Goal: Information Seeking & Learning: Check status

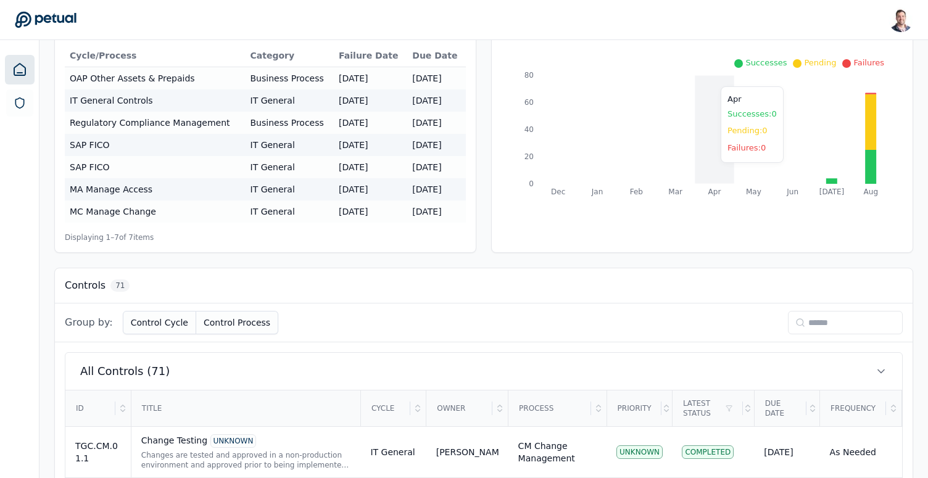
scroll to position [157, 0]
click at [820, 316] on input at bounding box center [845, 321] width 115 height 23
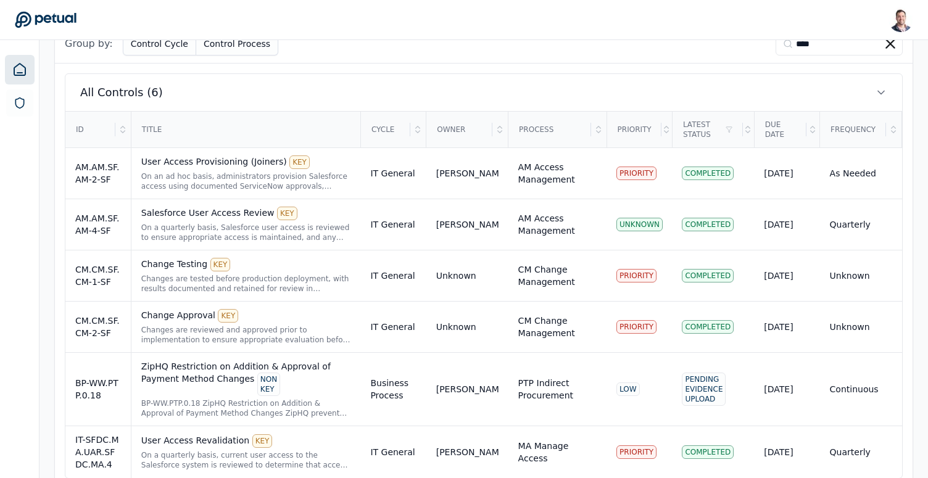
scroll to position [461, 0]
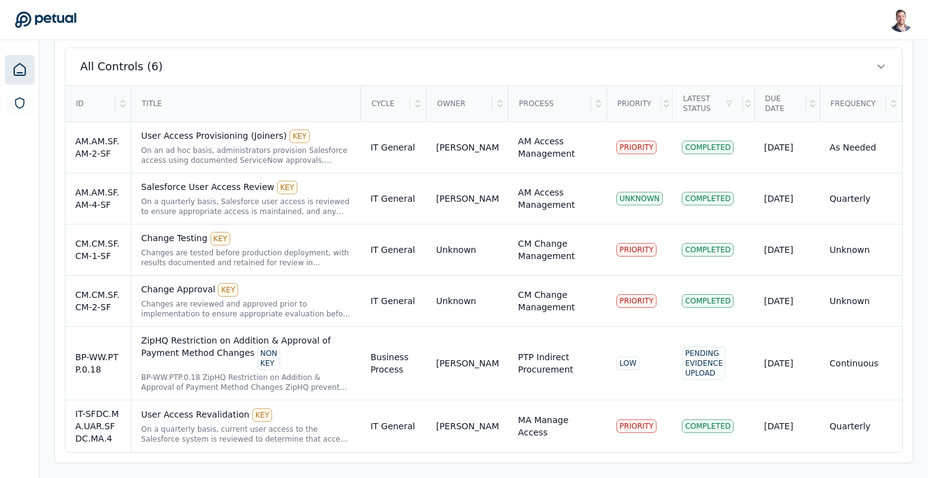
type input "****"
click at [202, 429] on div "On a quarterly basis, current user access to the Salesforce system is reviewed …" at bounding box center [246, 434] width 210 height 20
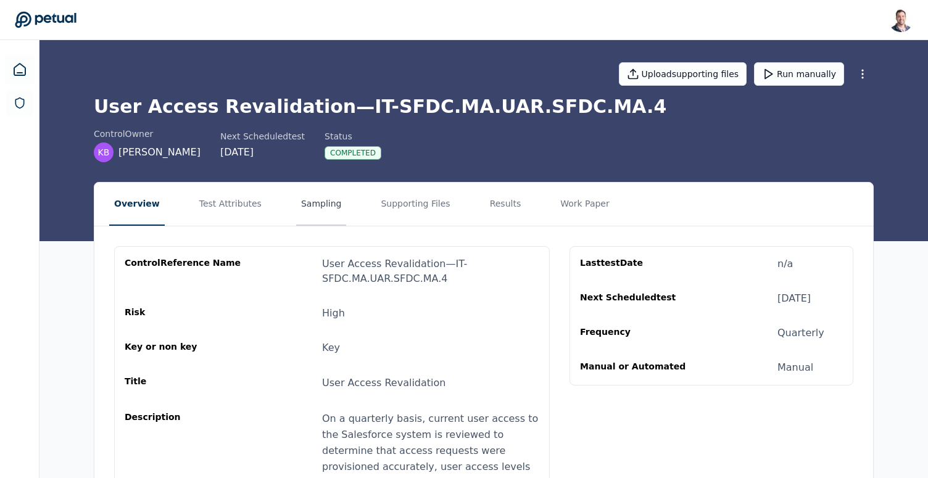
click at [326, 206] on button "Sampling" at bounding box center [321, 204] width 51 height 43
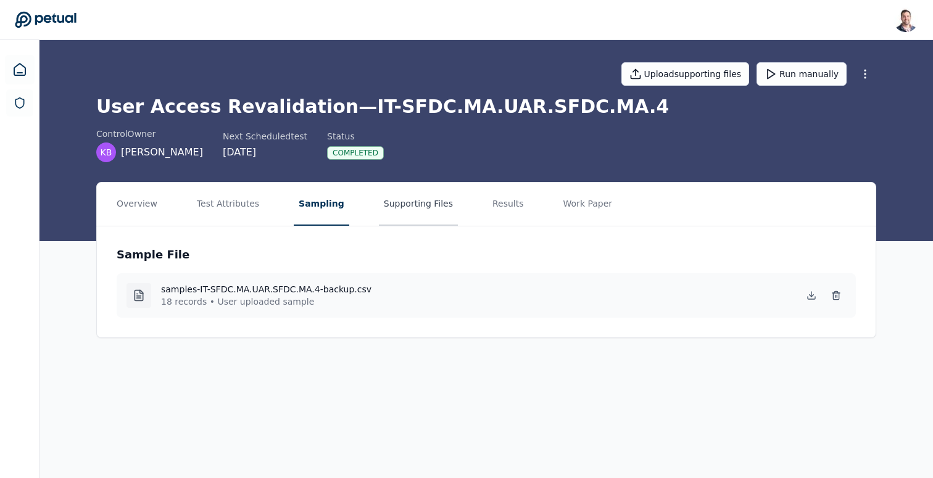
click at [406, 212] on button "Supporting Files" at bounding box center [418, 204] width 79 height 43
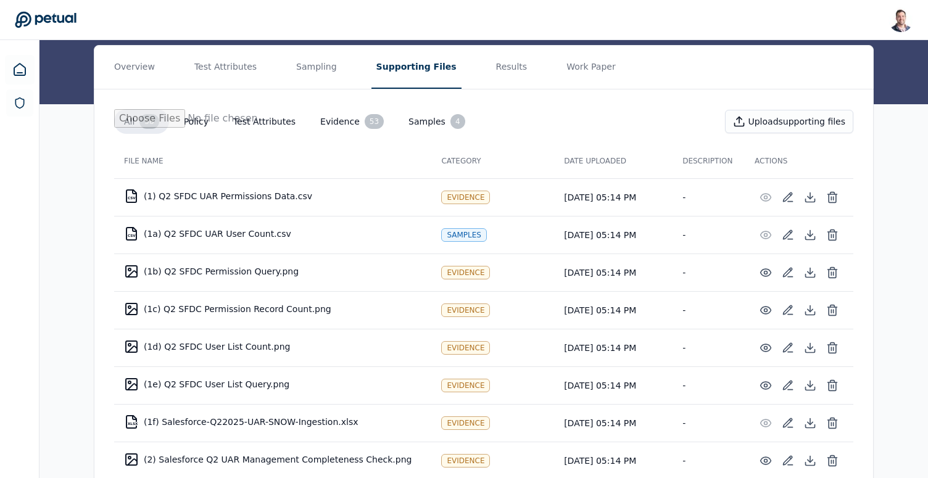
scroll to position [145, 0]
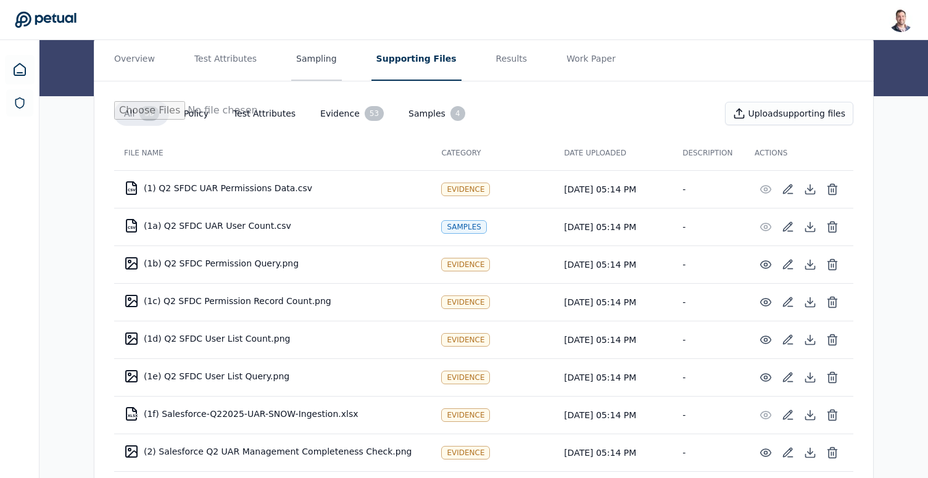
click at [311, 59] on button "Sampling" at bounding box center [316, 59] width 51 height 43
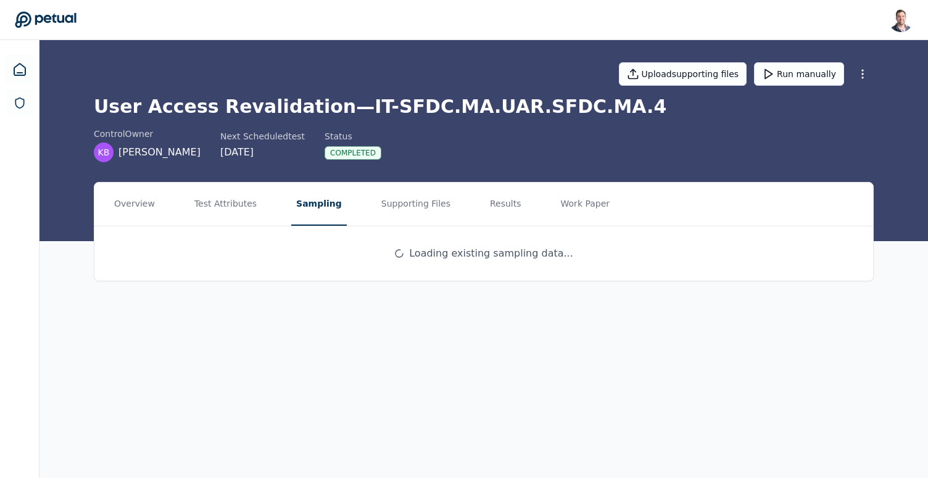
scroll to position [0, 0]
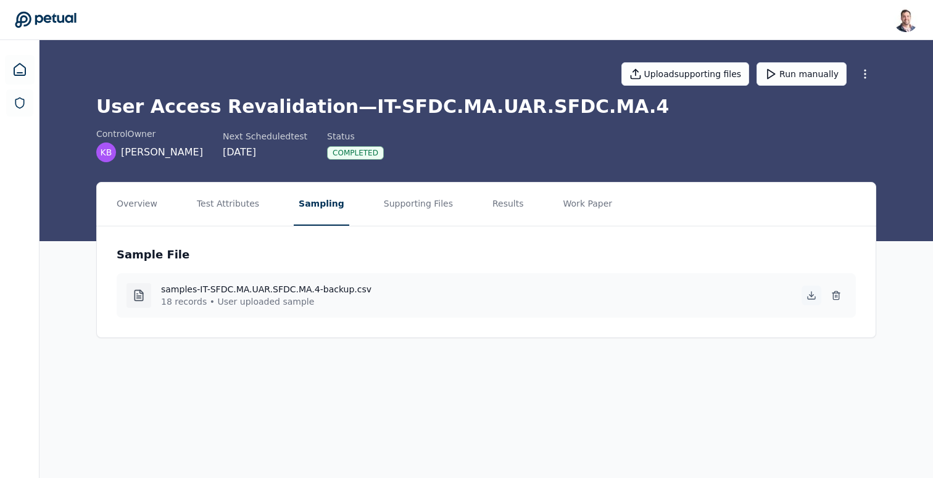
click at [811, 297] on icon at bounding box center [811, 295] width 10 height 10
click at [490, 207] on button "Results" at bounding box center [507, 204] width 41 height 43
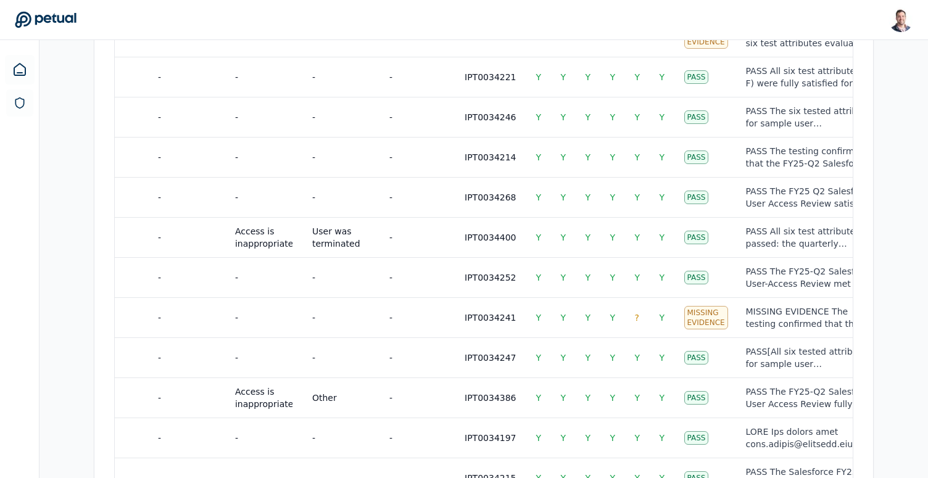
scroll to position [0, 1059]
click at [772, 324] on div "MISSING EVIDENCE The testing confirmed that the Q2 FY25 Salesforce User-Access …" at bounding box center [811, 317] width 133 height 25
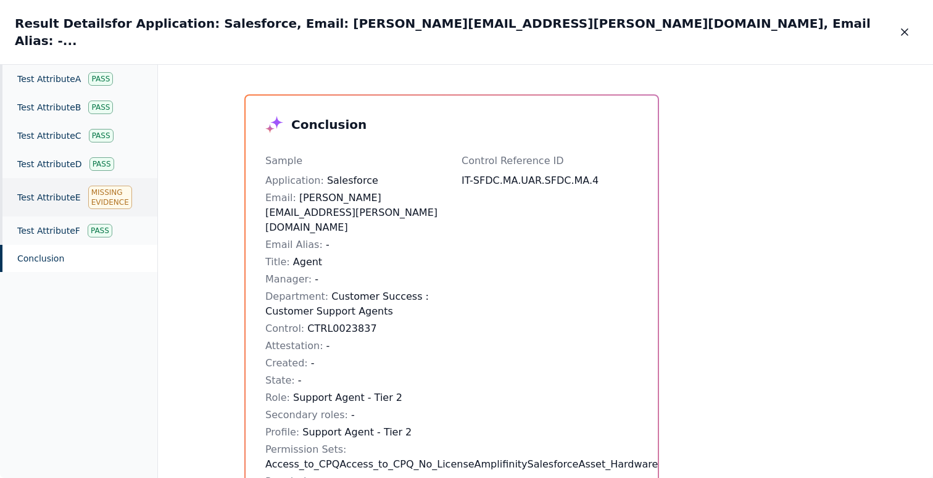
click at [41, 178] on div "Test Attribute E Missing Evidence" at bounding box center [78, 197] width 157 height 38
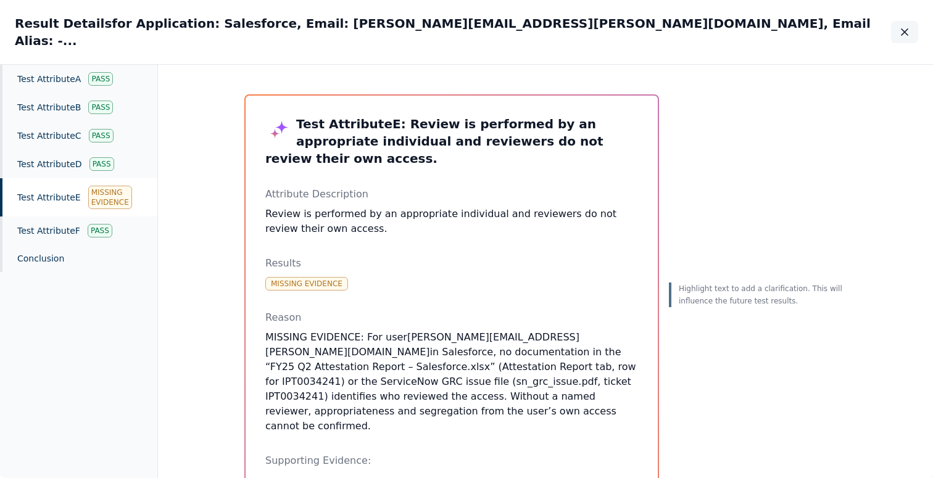
click at [901, 29] on icon "button" at bounding box center [904, 32] width 6 height 6
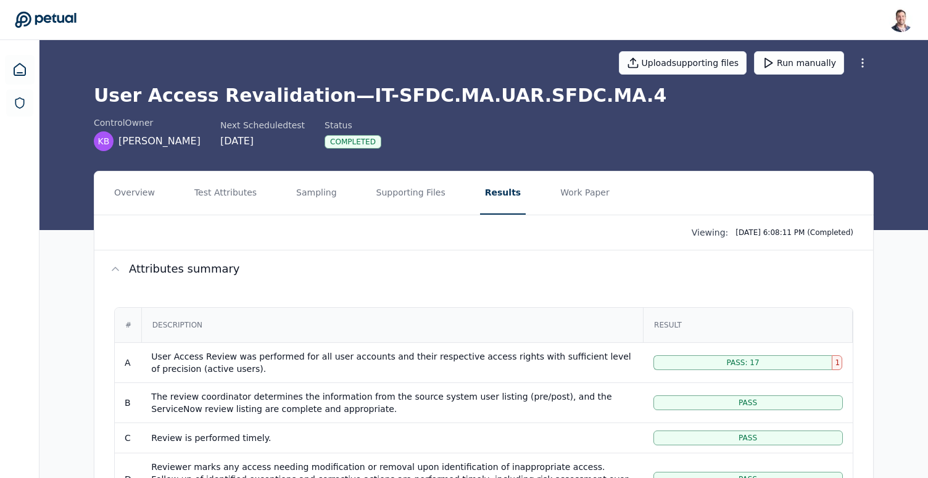
scroll to position [23, 0]
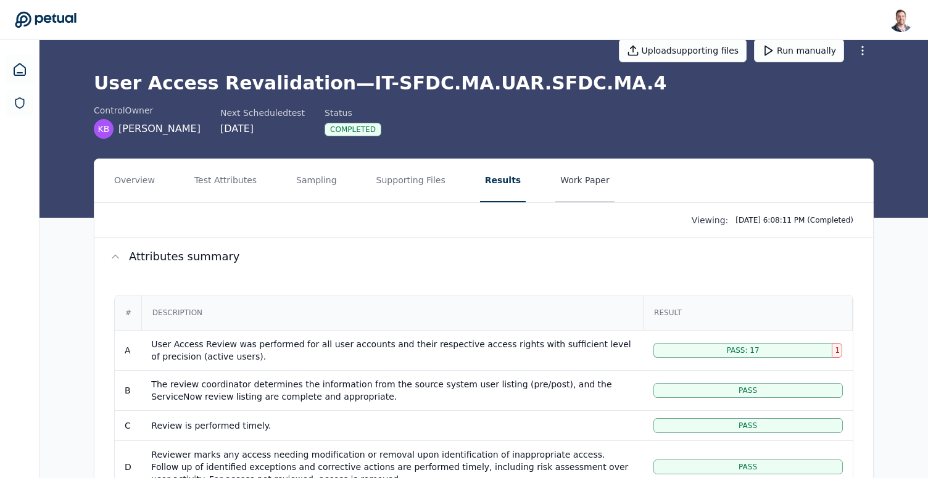
click at [555, 180] on button "Work Paper" at bounding box center [584, 180] width 59 height 43
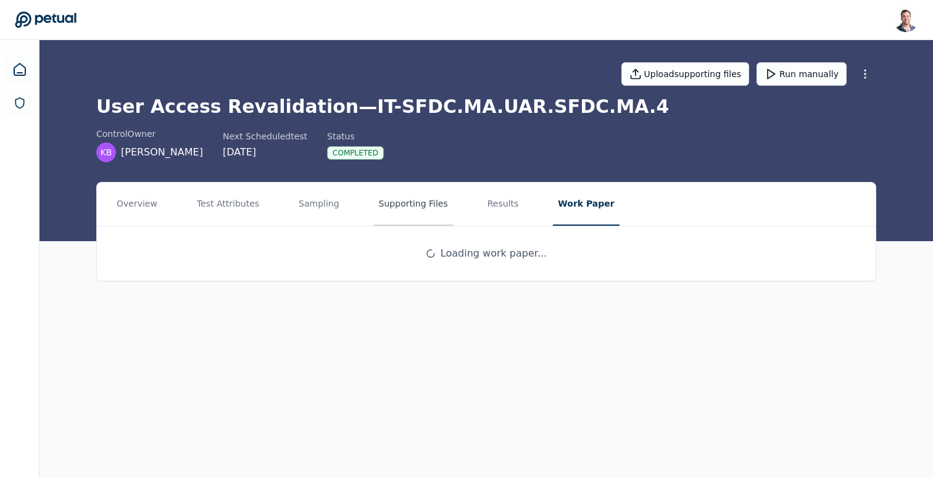
click at [406, 207] on button "Supporting Files" at bounding box center [413, 204] width 79 height 43
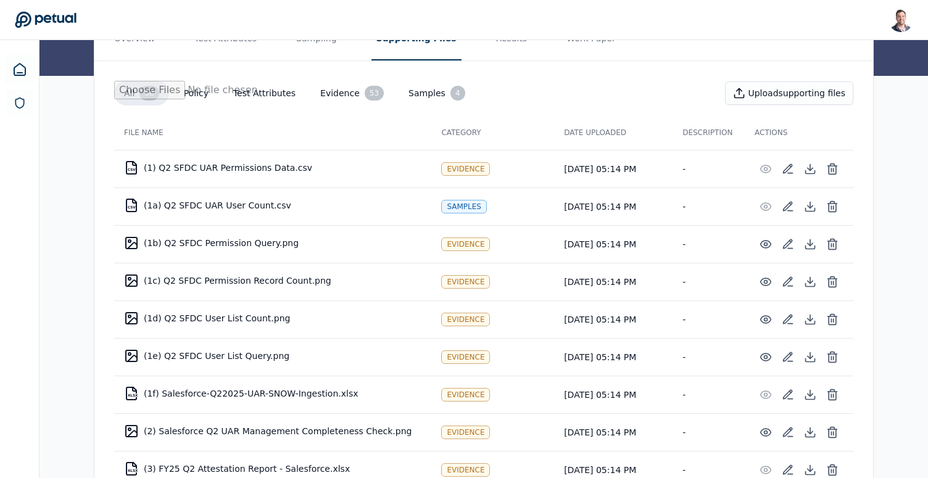
scroll to position [141, 0]
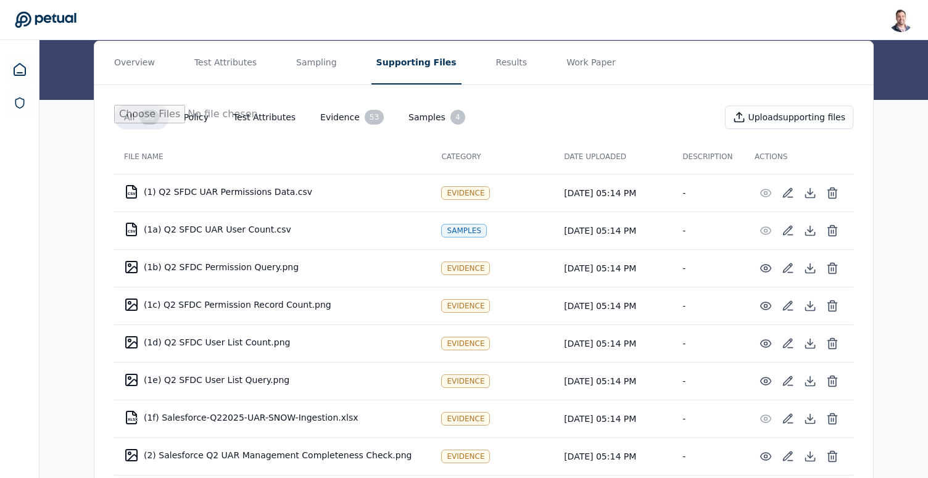
click at [416, 121] on button "Samples 4" at bounding box center [436, 117] width 76 height 25
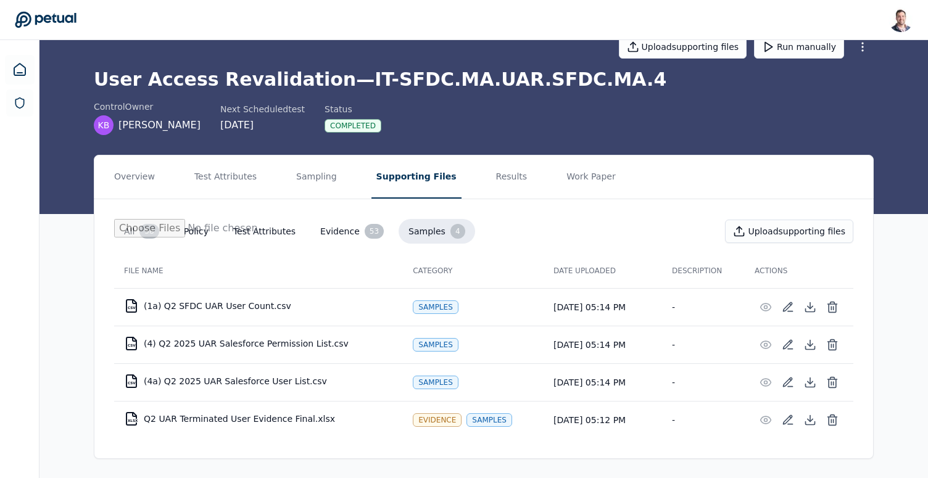
click at [321, 234] on button "Evidence 53" at bounding box center [351, 231] width 83 height 25
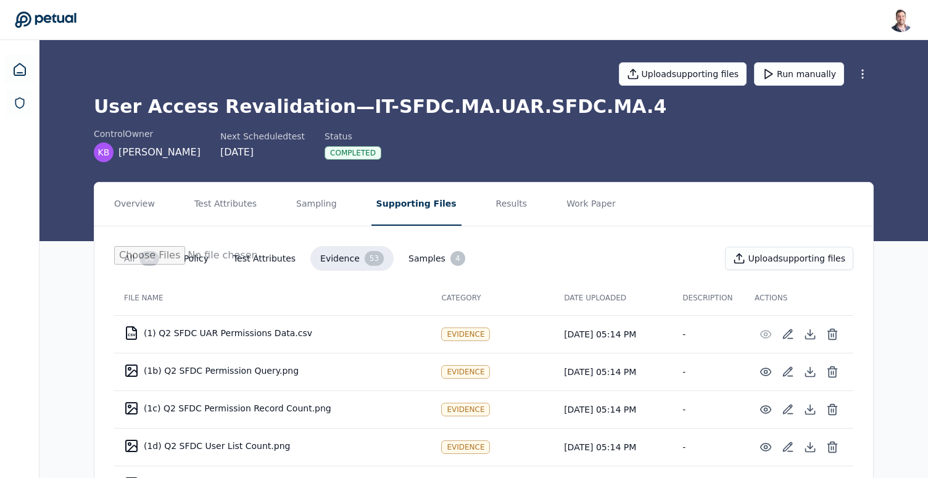
click at [136, 260] on button "All 58" at bounding box center [141, 258] width 55 height 25
click at [149, 207] on button "Overview" at bounding box center [134, 204] width 51 height 43
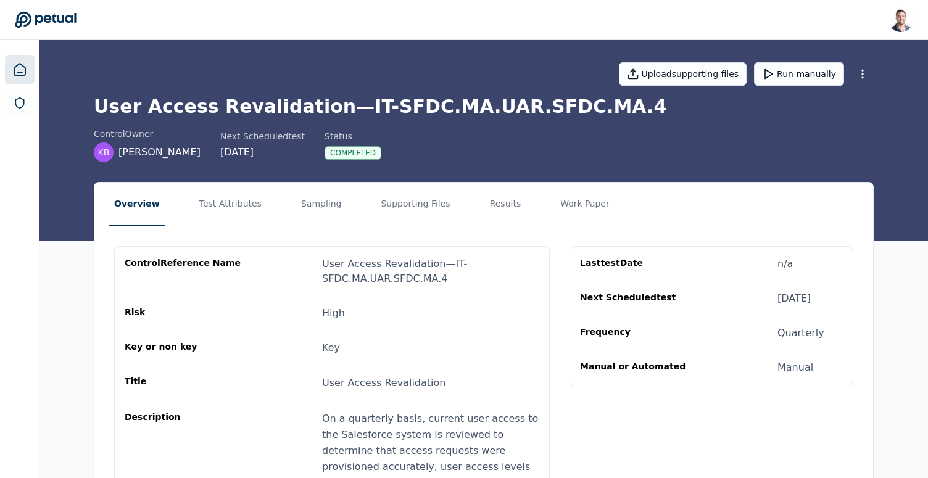
click at [27, 73] on link at bounding box center [20, 70] width 30 height 30
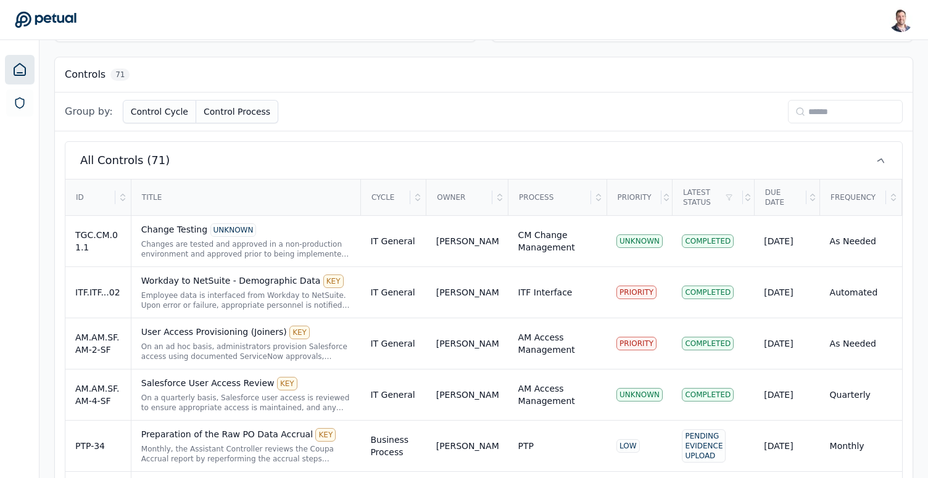
scroll to position [370, 0]
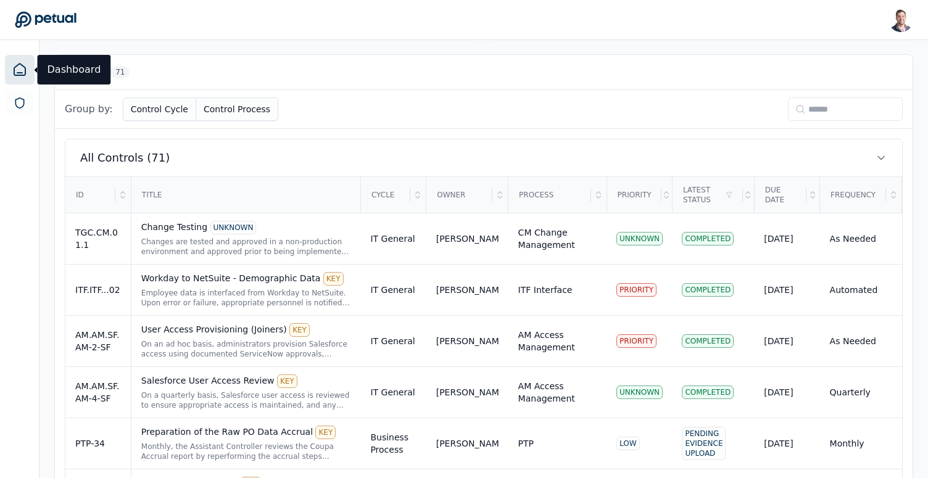
click at [810, 111] on input at bounding box center [845, 108] width 115 height 23
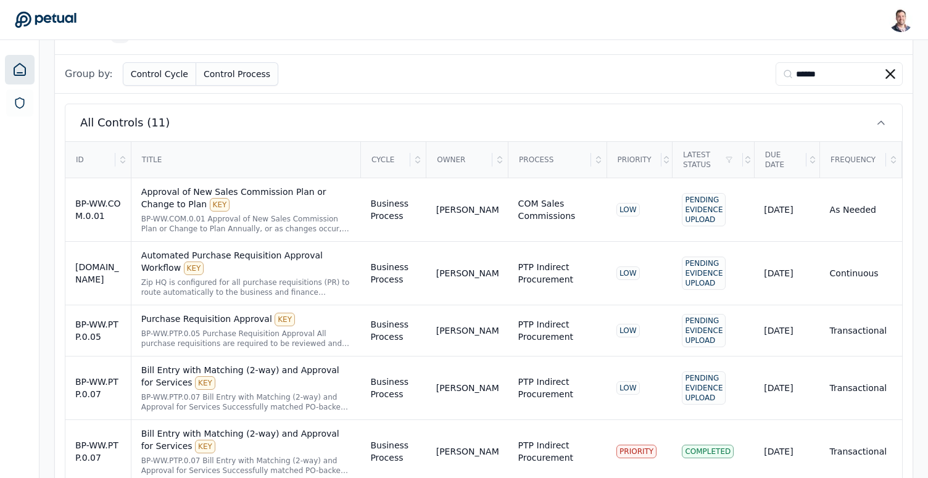
scroll to position [183, 0]
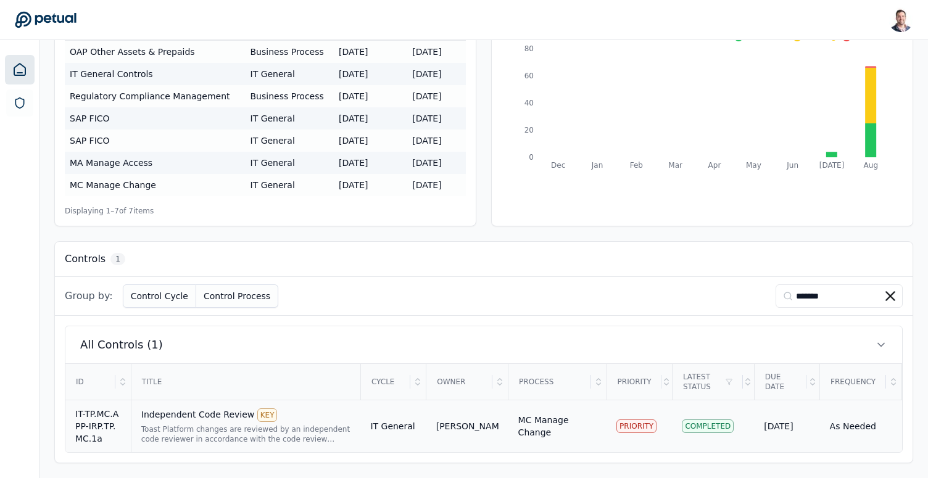
type input "*******"
click at [167, 422] on div "Independent Code Review KEY Toast Platform changes are reviewed by an independe…" at bounding box center [246, 426] width 210 height 36
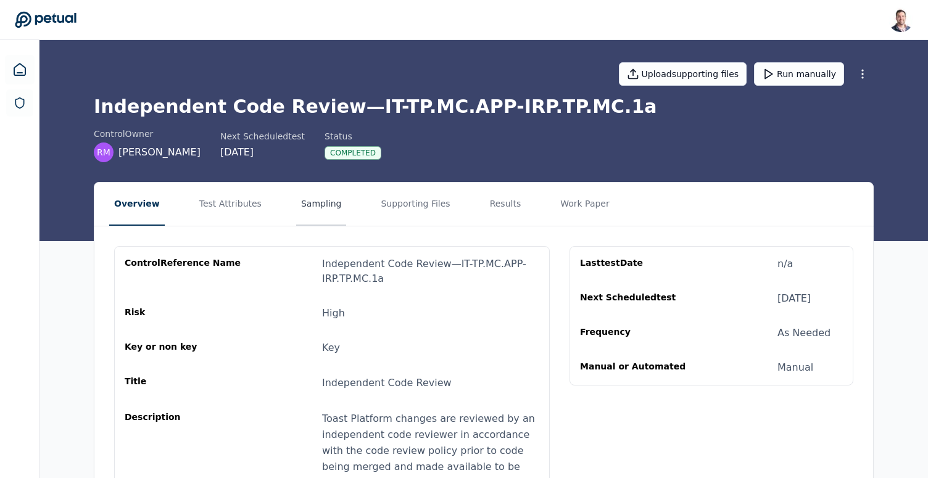
click at [305, 197] on button "Sampling" at bounding box center [321, 204] width 51 height 43
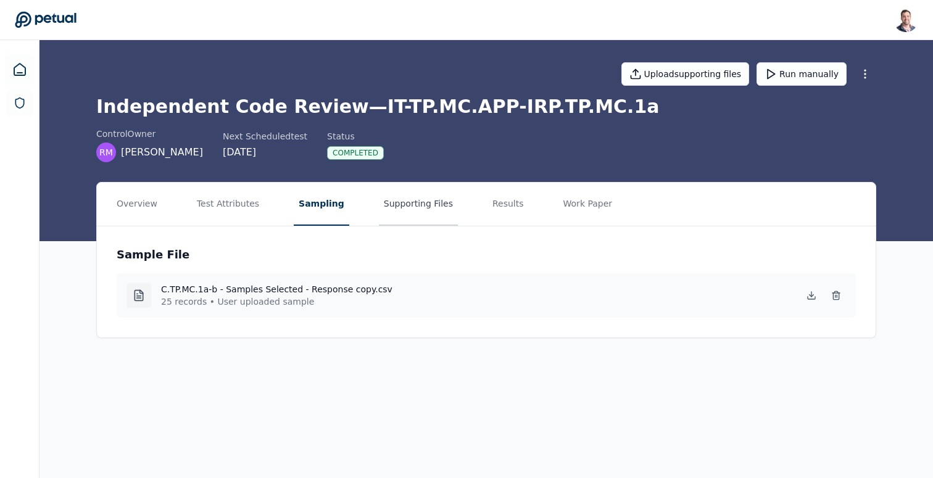
click at [403, 210] on button "Supporting Files" at bounding box center [418, 204] width 79 height 43
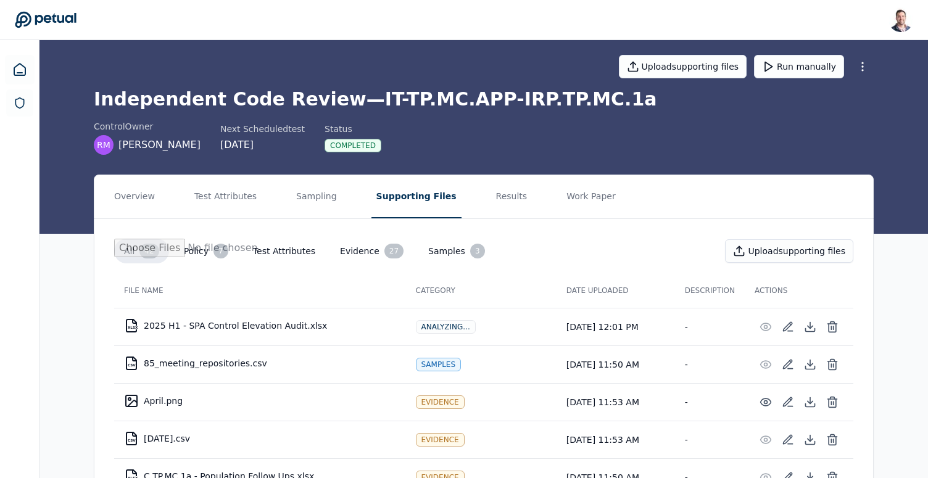
scroll to position [26, 0]
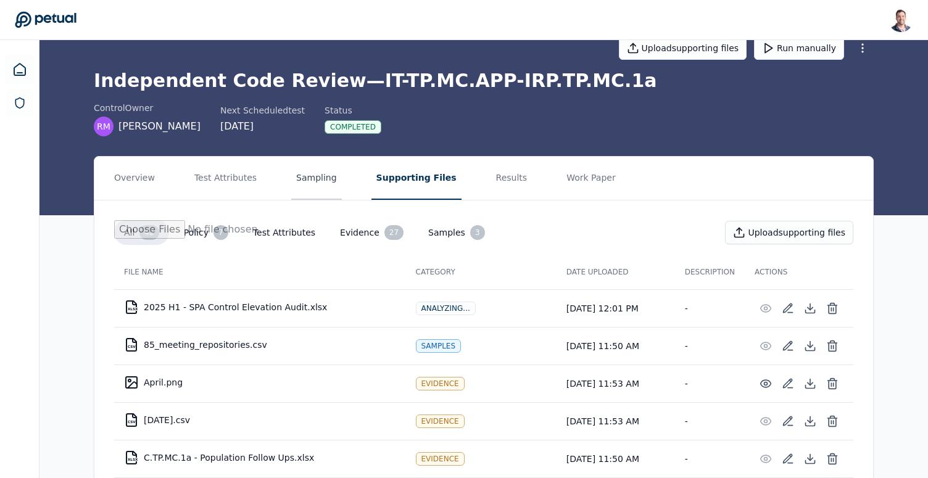
click at [322, 179] on button "Sampling" at bounding box center [316, 178] width 51 height 43
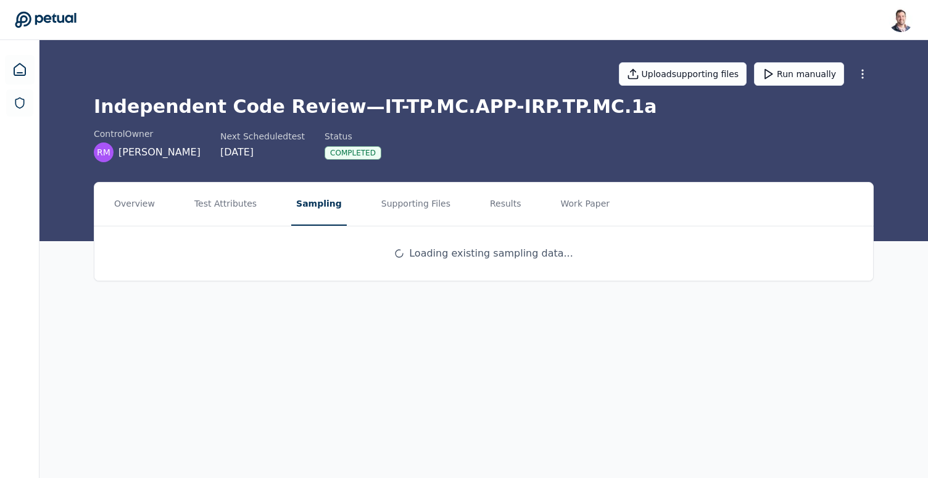
scroll to position [0, 0]
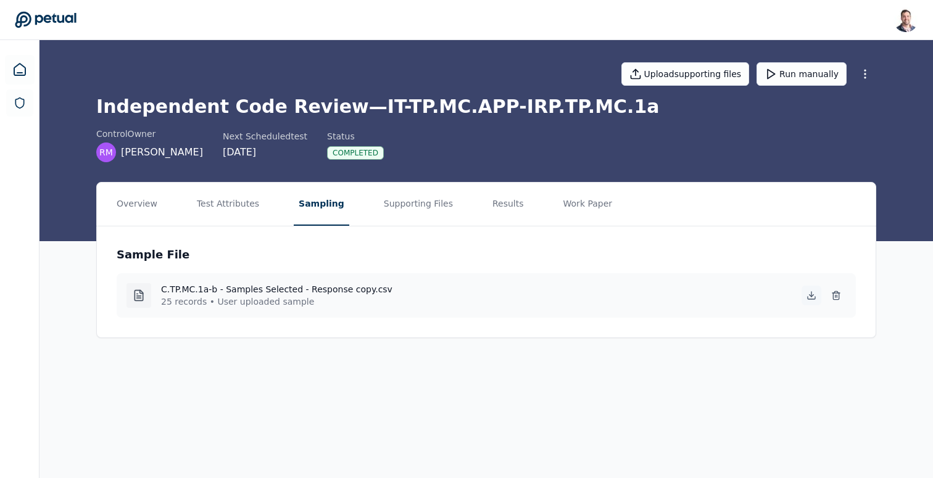
click at [811, 297] on icon at bounding box center [811, 295] width 10 height 10
click at [155, 209] on button "Overview" at bounding box center [137, 204] width 51 height 43
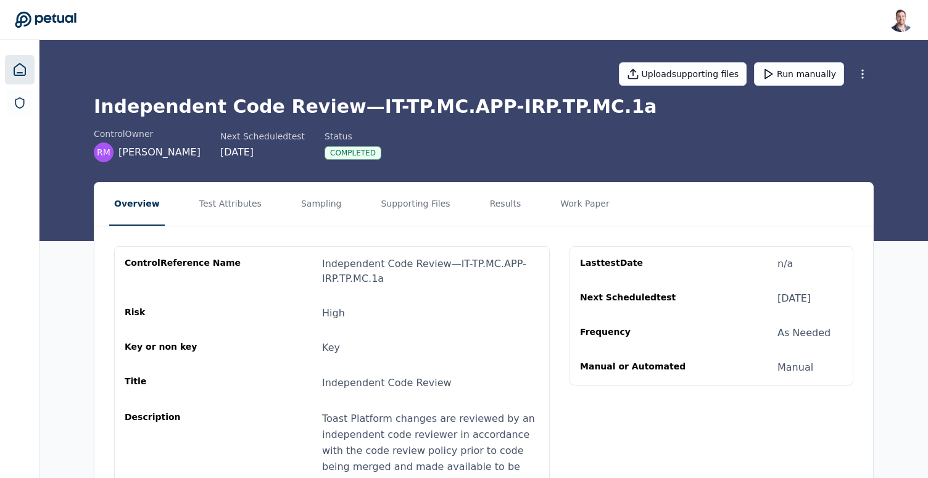
click at [21, 79] on link at bounding box center [20, 70] width 30 height 30
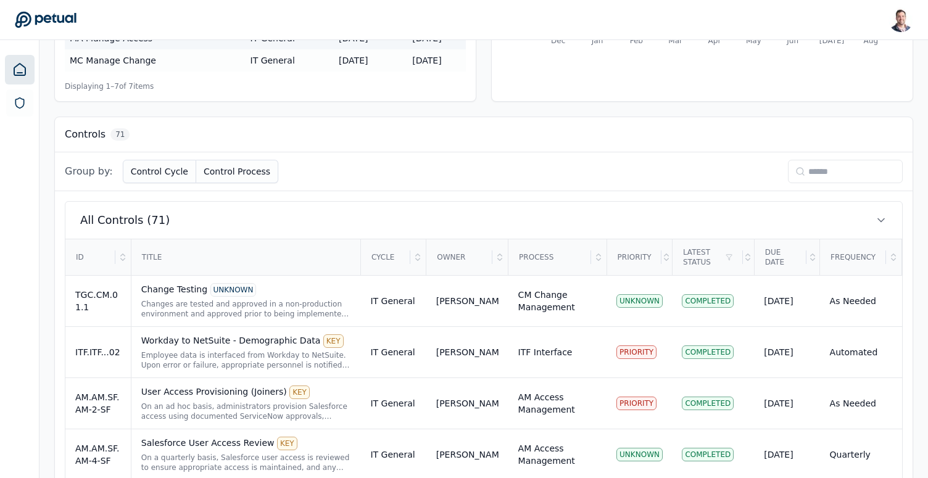
scroll to position [335, 0]
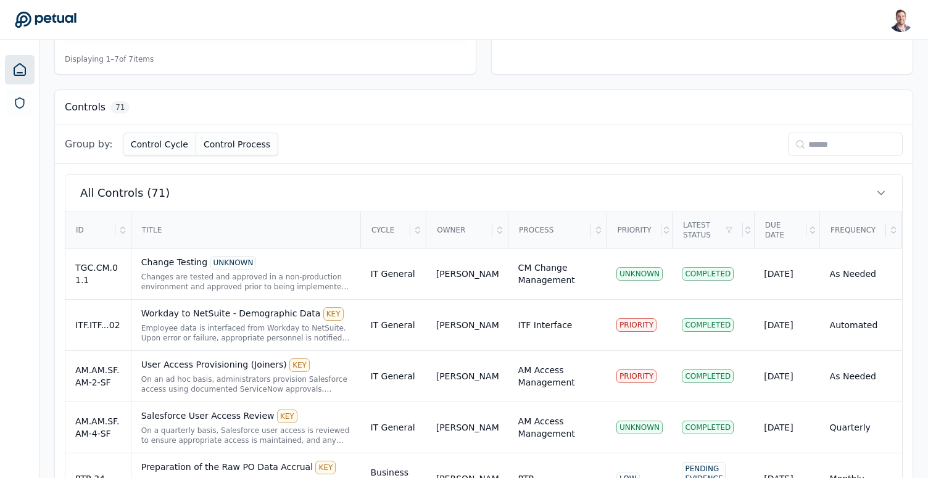
click at [839, 153] on input at bounding box center [845, 144] width 115 height 23
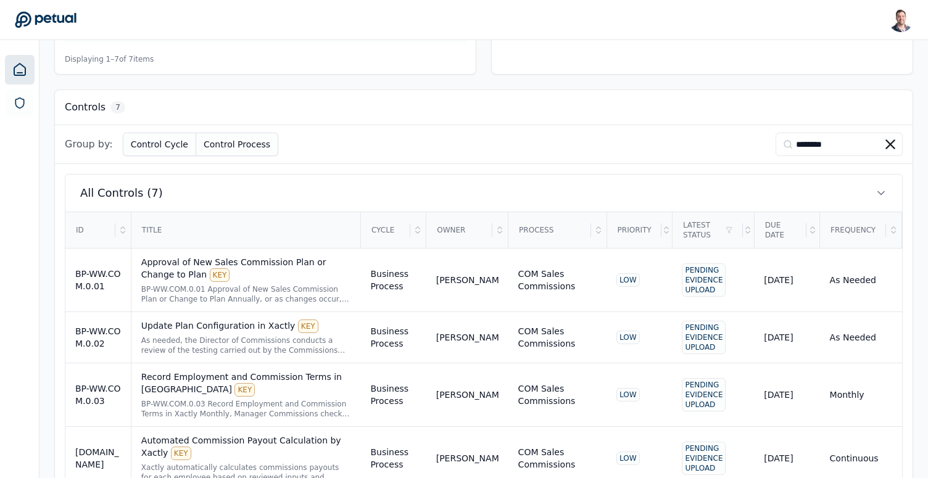
scroll to position [194, 0]
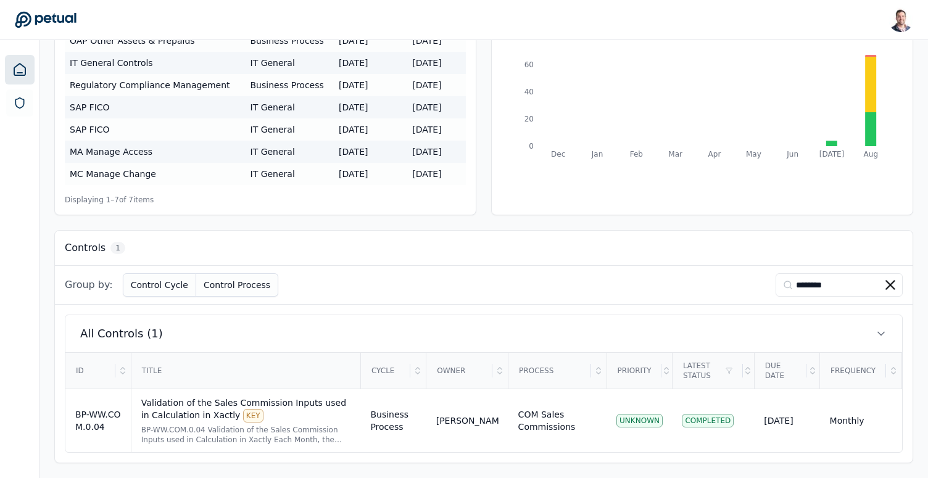
type input "********"
click at [175, 429] on div "BP-WW.COM.0.04 Validation of the Sales Commission Inputs used in Calculation in…" at bounding box center [246, 435] width 210 height 20
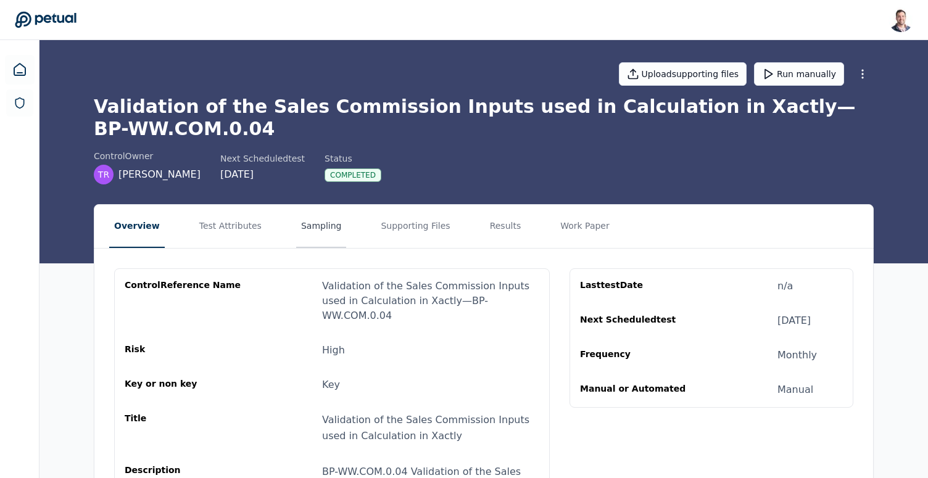
click at [296, 223] on button "Sampling" at bounding box center [321, 226] width 51 height 43
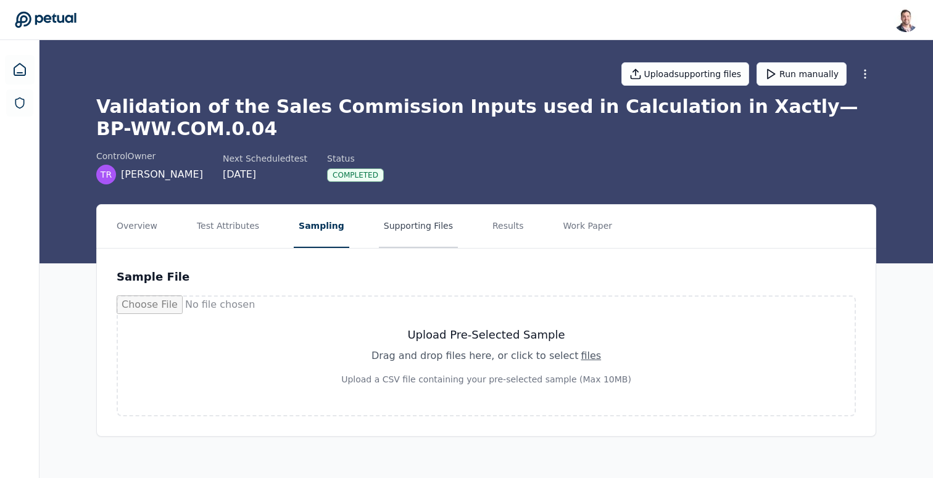
click at [396, 226] on button "Supporting Files" at bounding box center [418, 226] width 79 height 43
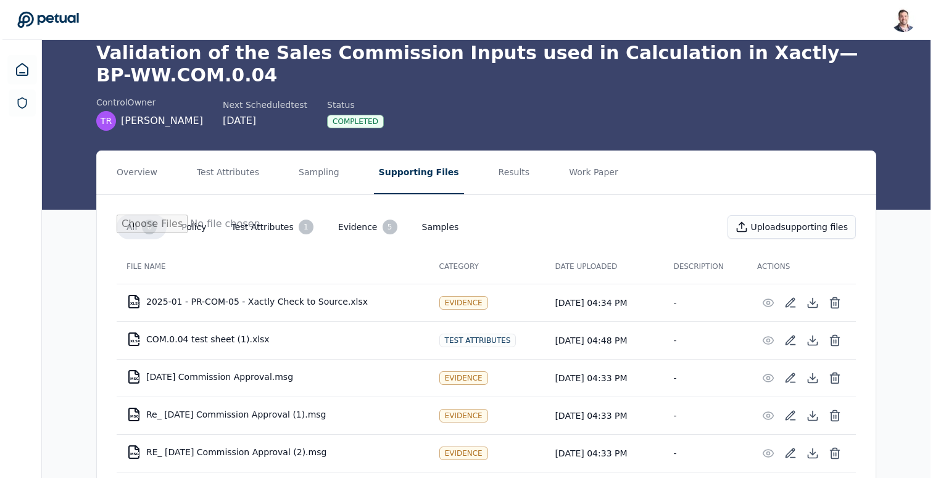
scroll to position [125, 0]
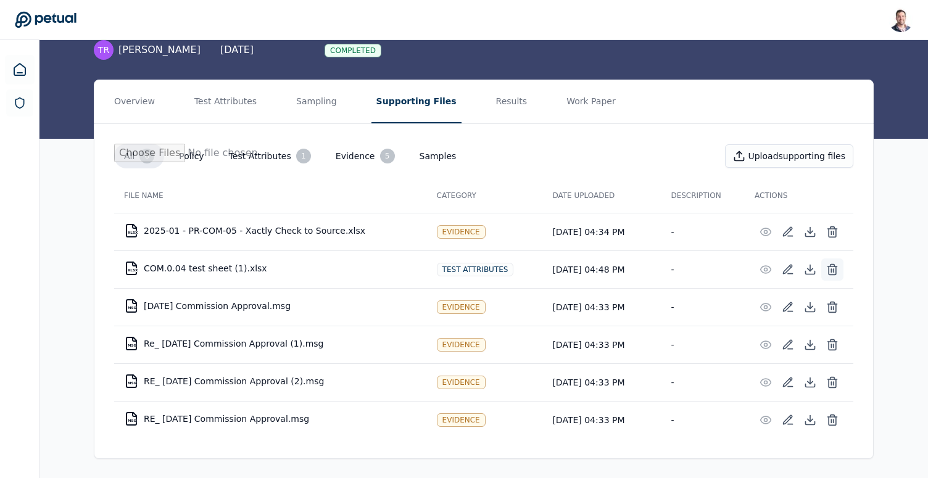
click at [832, 267] on icon at bounding box center [832, 269] width 12 height 12
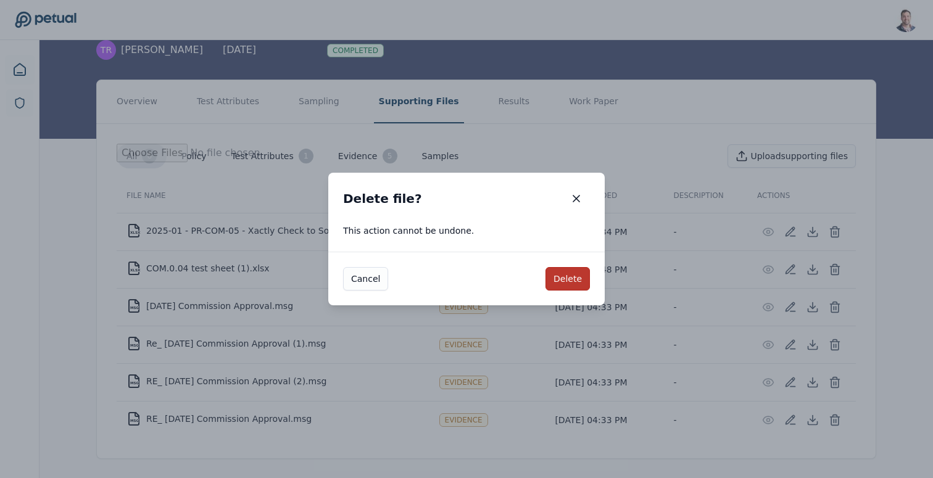
click at [559, 279] on button "Delete" at bounding box center [567, 278] width 44 height 23
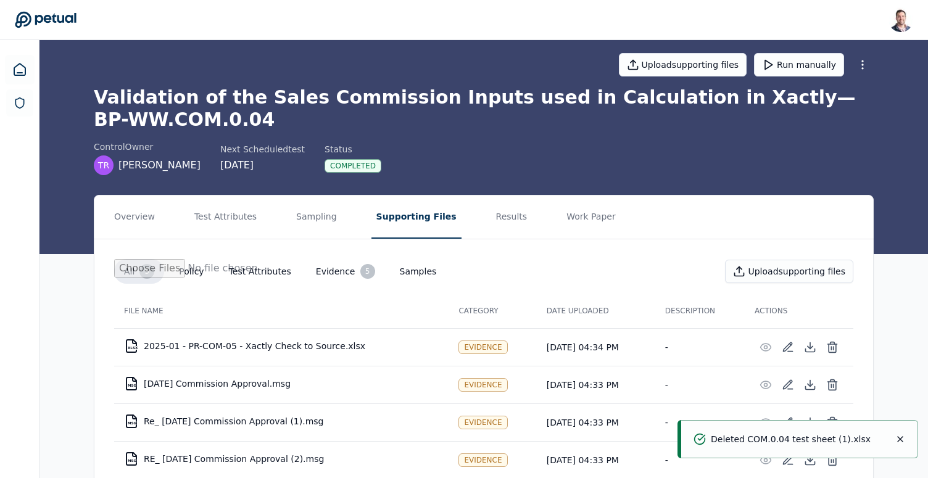
scroll to position [0, 0]
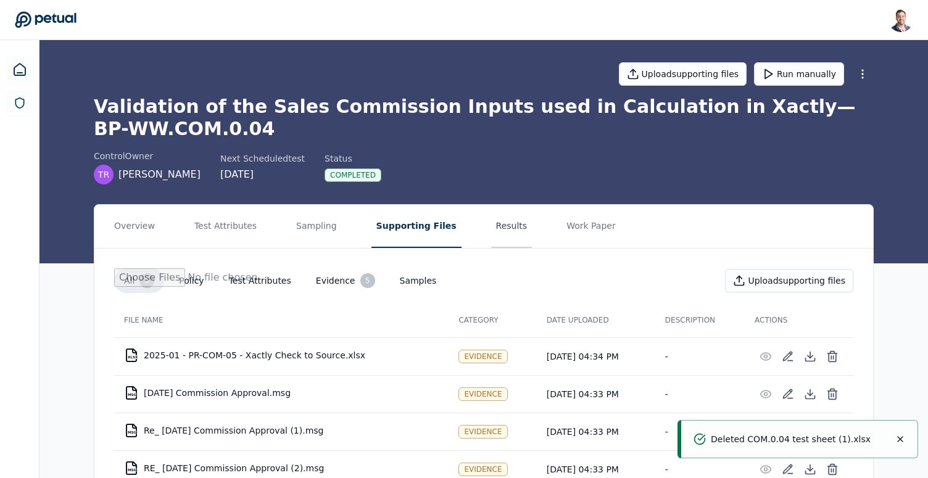
click at [498, 218] on button "Results" at bounding box center [511, 226] width 41 height 43
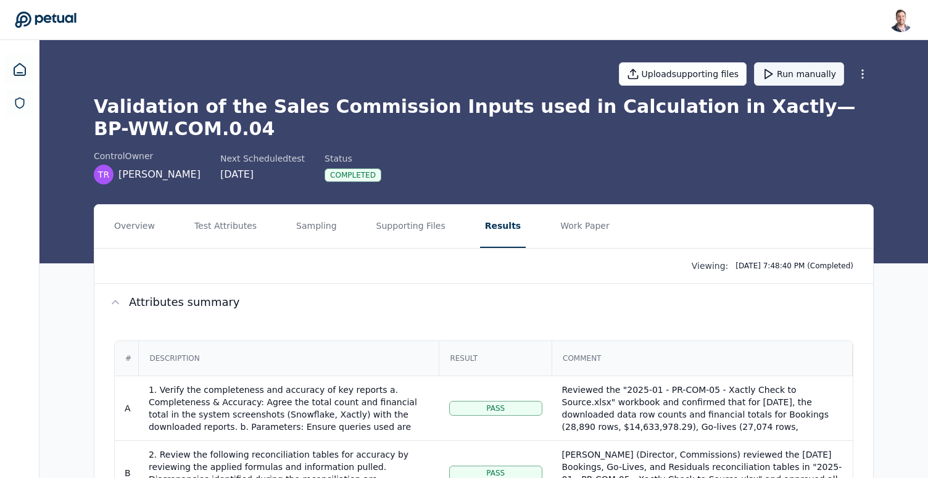
click at [814, 72] on button "Run manually" at bounding box center [799, 73] width 90 height 23
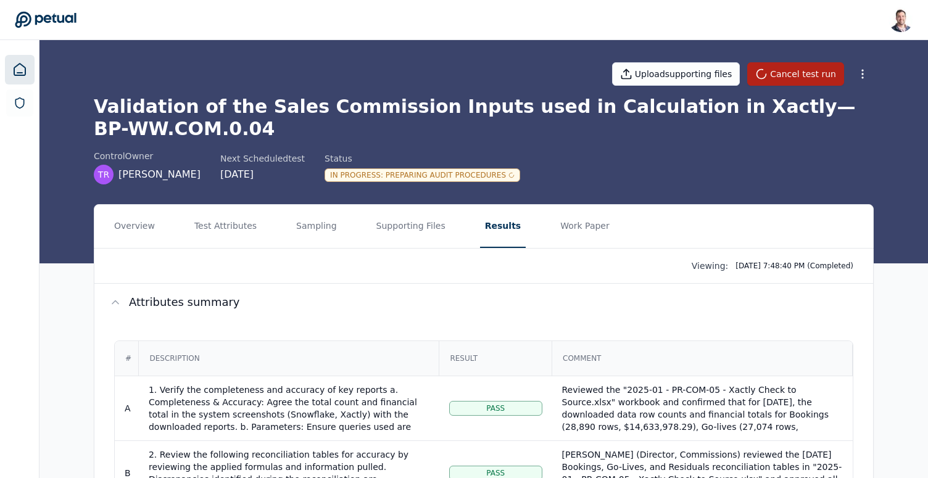
click at [26, 69] on icon at bounding box center [19, 69] width 15 height 15
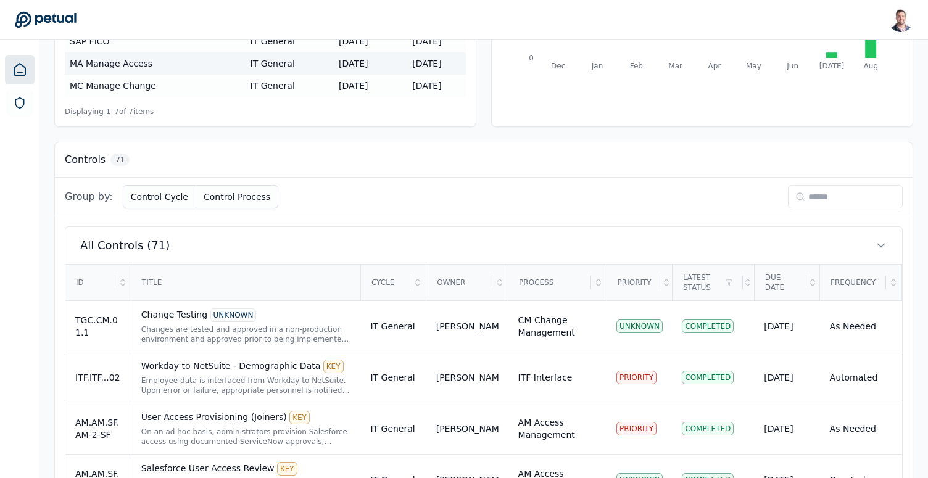
scroll to position [308, 0]
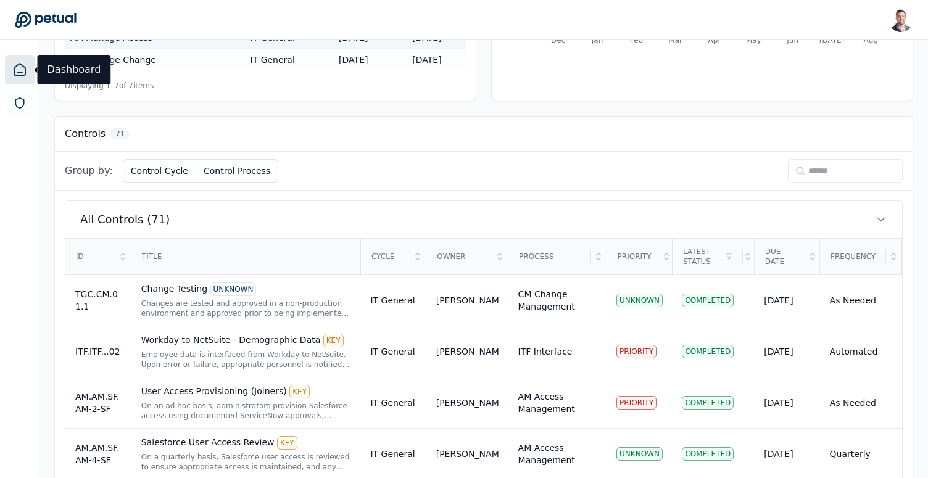
click at [840, 168] on input at bounding box center [845, 170] width 115 height 23
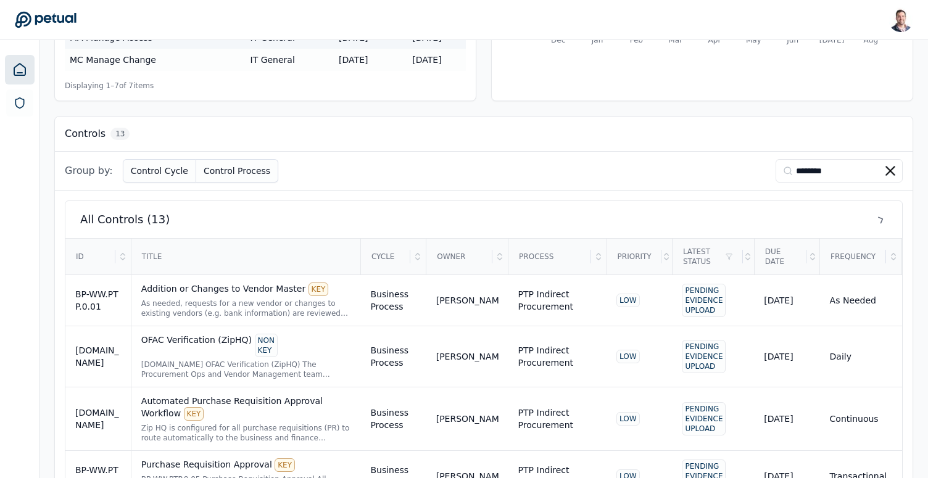
scroll to position [258, 0]
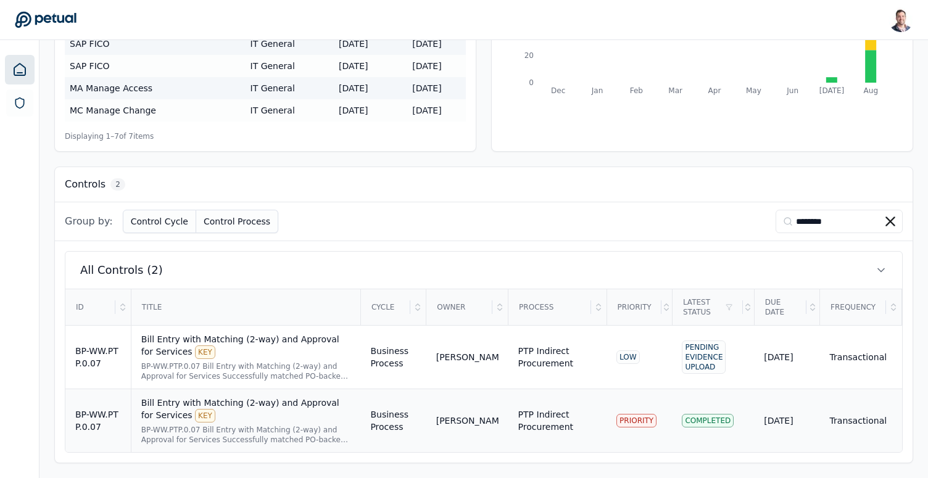
type input "********"
click at [274, 406] on div "Bill Entry with Matching (2-way) and Approval for Services KEY" at bounding box center [246, 410] width 210 height 26
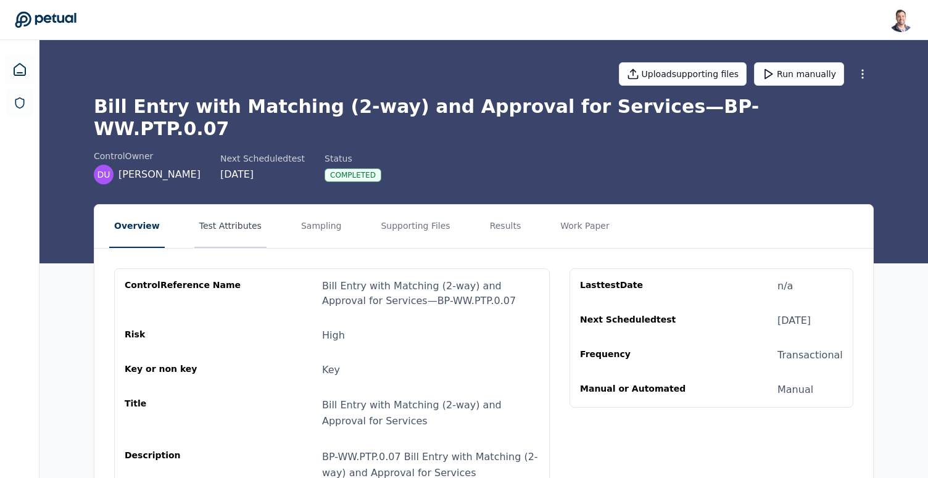
click at [233, 205] on button "Test Attributes" at bounding box center [230, 226] width 72 height 43
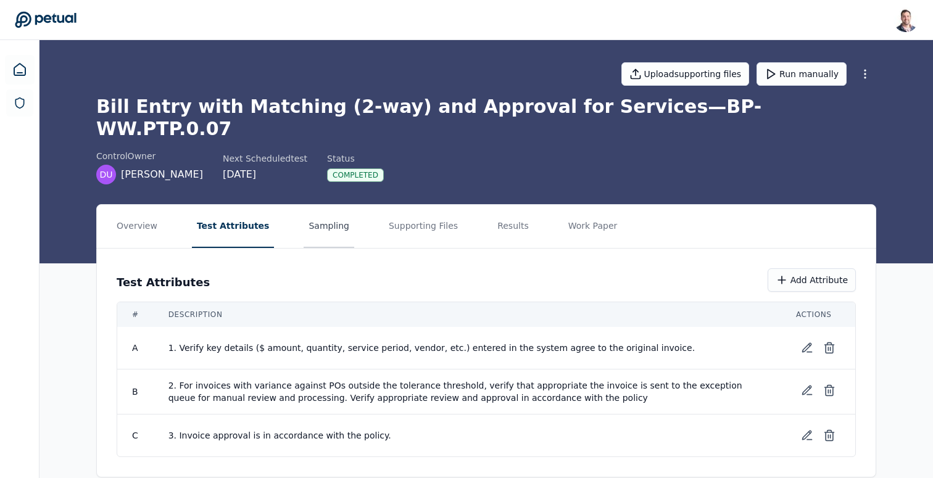
click at [303, 205] on button "Sampling" at bounding box center [328, 226] width 51 height 43
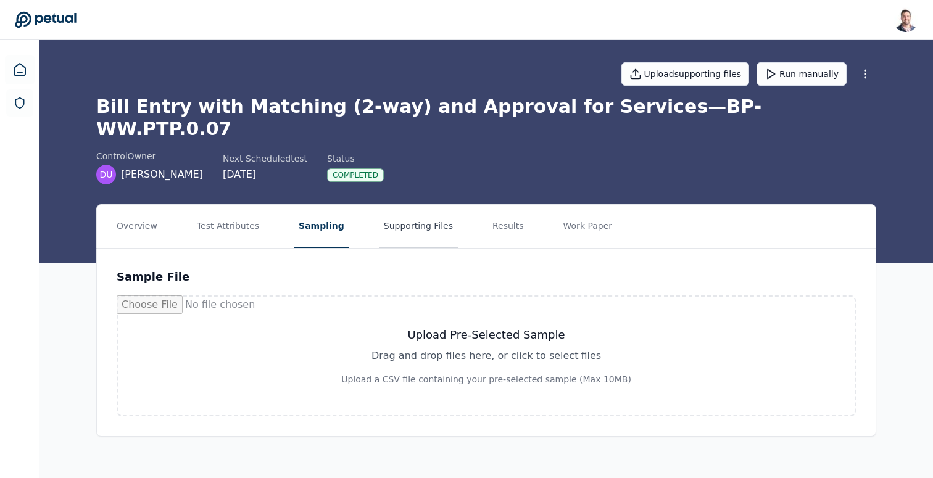
click at [390, 205] on button "Supporting Files" at bounding box center [418, 226] width 79 height 43
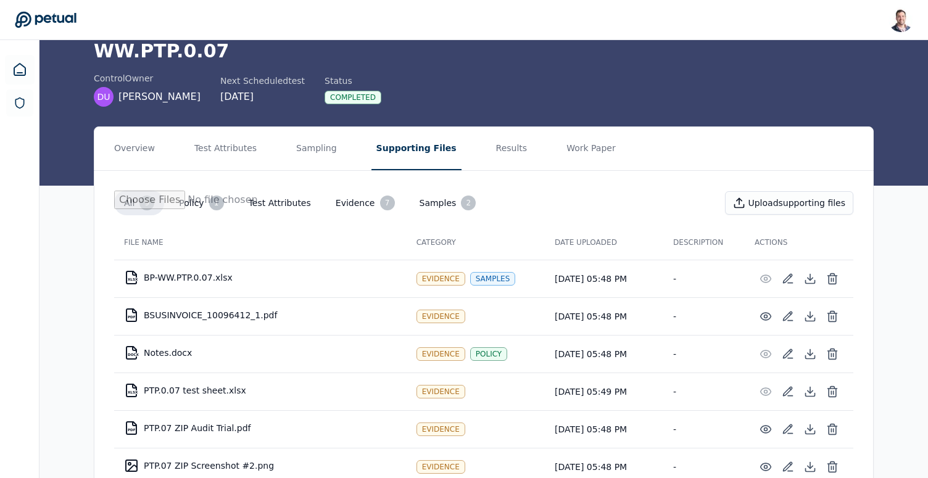
scroll to position [5, 0]
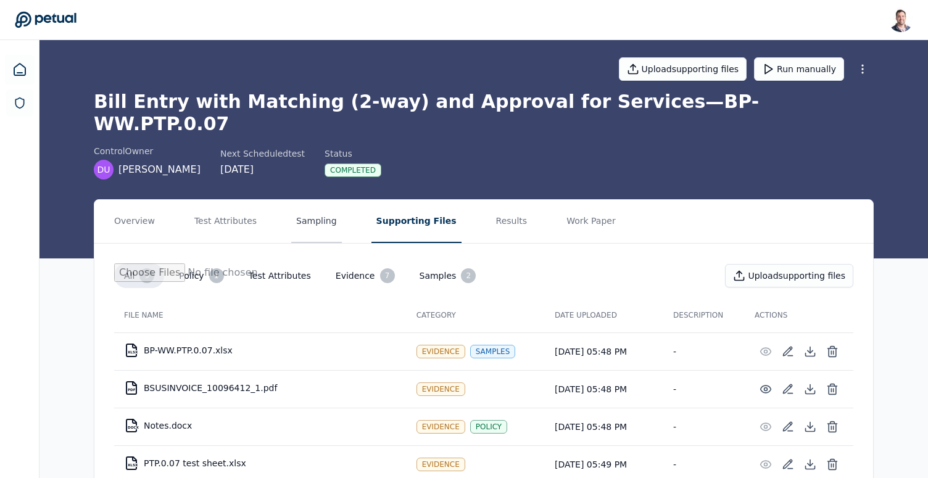
click at [314, 200] on button "Sampling" at bounding box center [316, 221] width 51 height 43
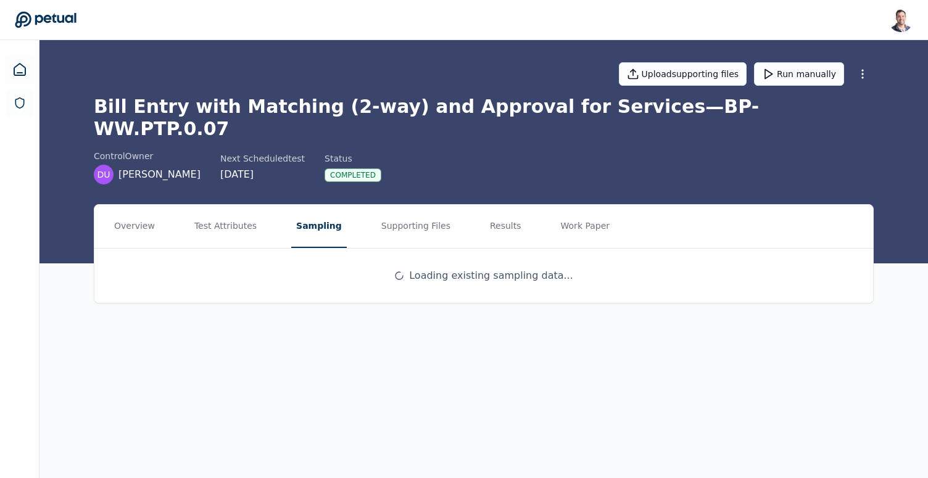
scroll to position [0, 0]
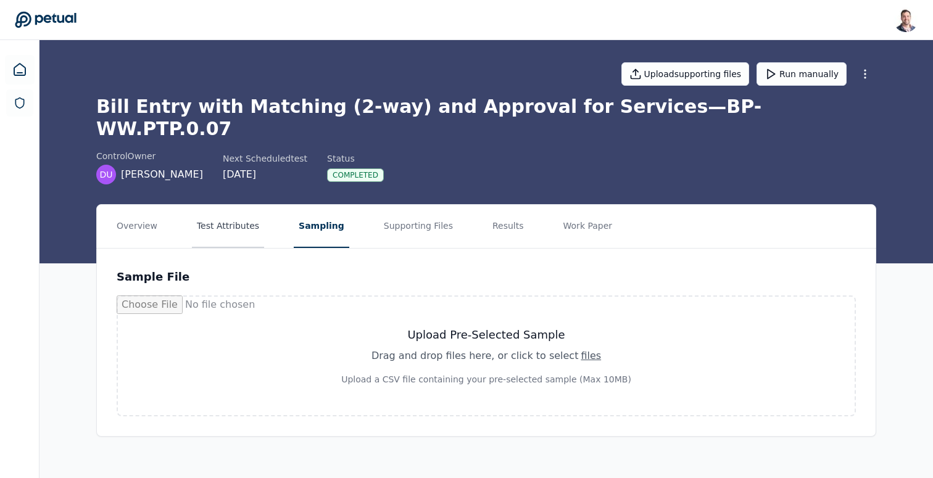
click at [245, 216] on button "Test Attributes" at bounding box center [228, 226] width 72 height 43
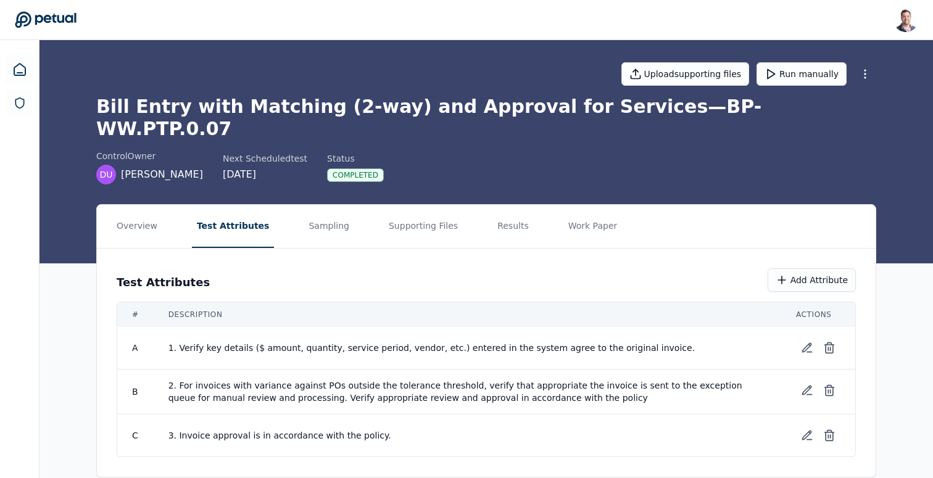
click at [472, 205] on nav "Overview Test Attributes Sampling Supporting Files Results Work Paper" at bounding box center [486, 226] width 778 height 43
click at [492, 205] on button "Results" at bounding box center [512, 226] width 41 height 43
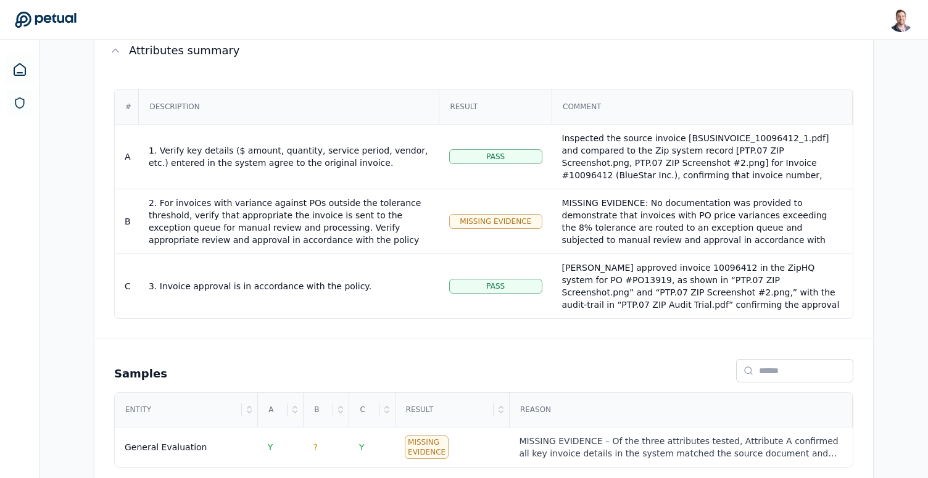
scroll to position [259, 0]
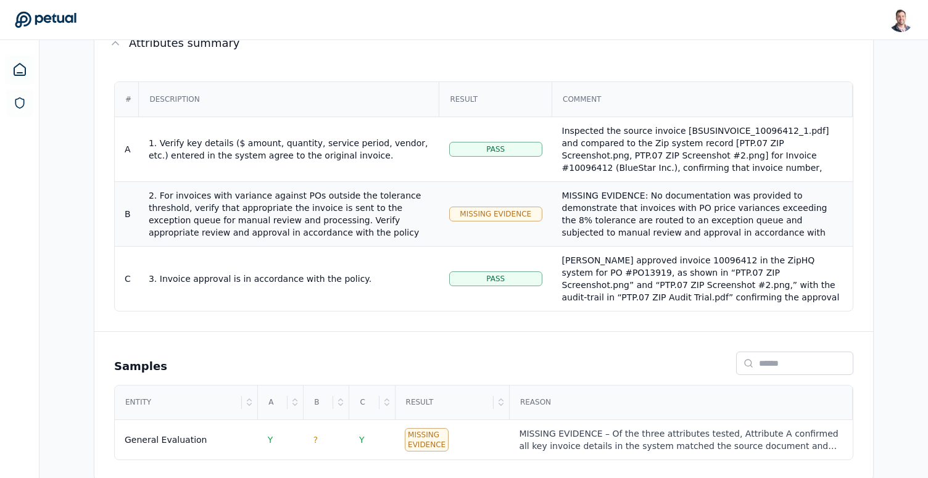
click at [617, 189] on div "MISSING EVIDENCE: No documentation was provided to demonstrate that invoices wi…" at bounding box center [702, 281] width 281 height 185
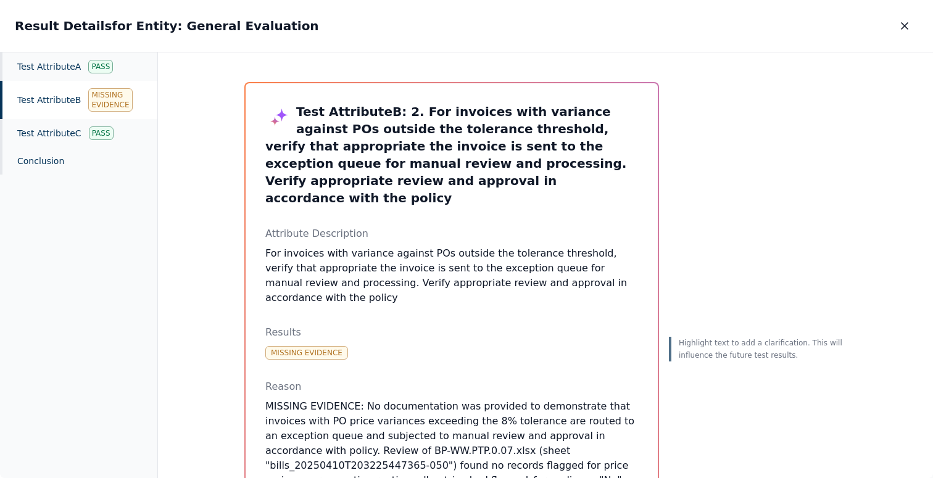
click at [900, 32] on button "button" at bounding box center [904, 26] width 27 height 22
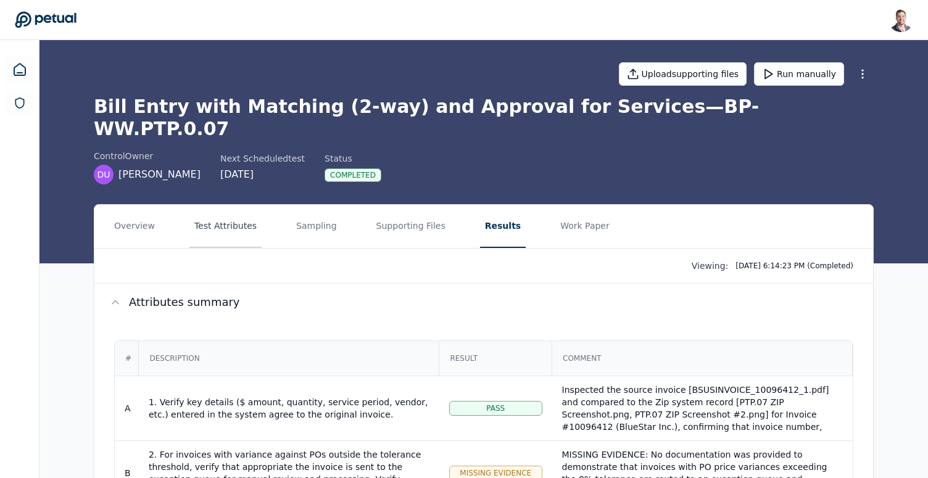
click at [227, 216] on button "Test Attributes" at bounding box center [225, 226] width 72 height 43
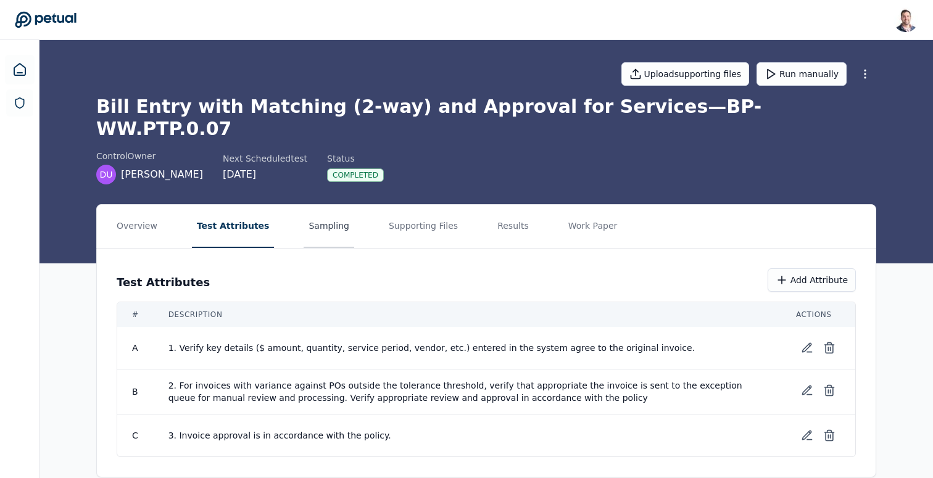
click at [307, 206] on button "Sampling" at bounding box center [328, 226] width 51 height 43
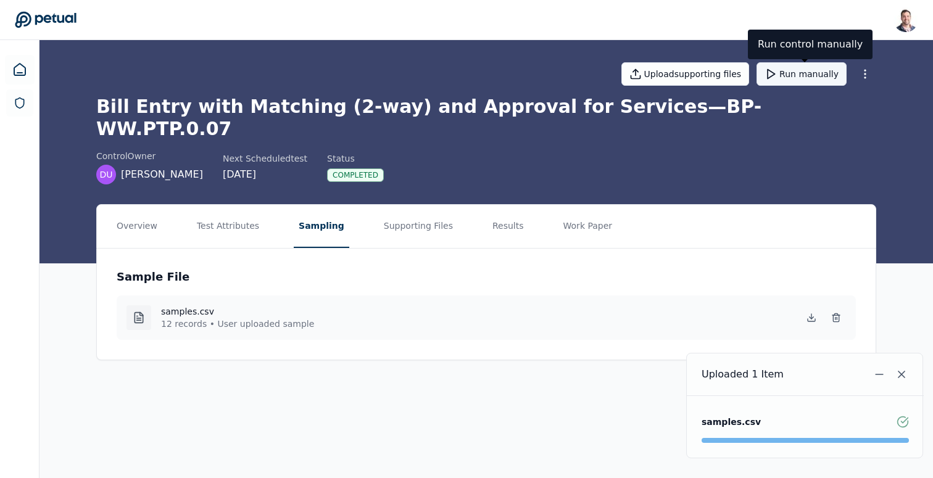
click at [804, 76] on button "Run manually" at bounding box center [801, 73] width 90 height 23
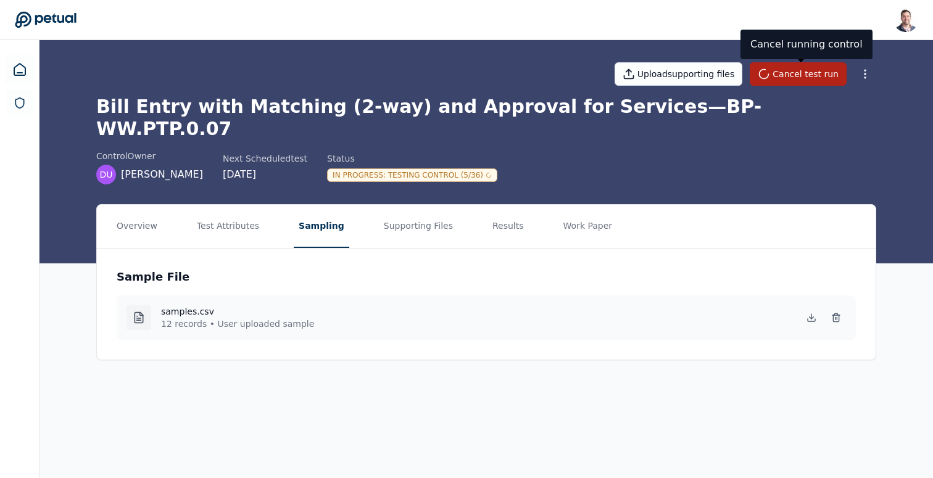
click at [439, 123] on div "Bill Entry with Matching (2-way) and Approval for Services — BP-WW.PTP.0.07 con…" at bounding box center [486, 140] width 780 height 89
click at [444, 110] on h1 "Bill Entry with Matching (2-way) and Approval for Services — BP-WW.PTP.0.07" at bounding box center [486, 118] width 780 height 44
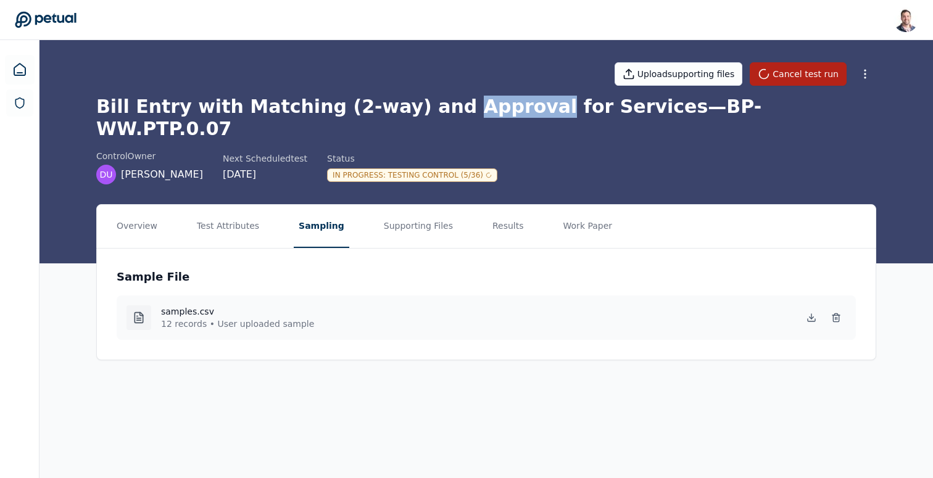
click at [444, 110] on h1 "Bill Entry with Matching (2-way) and Approval for Services — BP-WW.PTP.0.07" at bounding box center [486, 118] width 780 height 44
click at [543, 95] on div "Upload supporting files Cancel test run" at bounding box center [486, 73] width 780 height 43
click at [493, 213] on button "Results" at bounding box center [507, 226] width 41 height 43
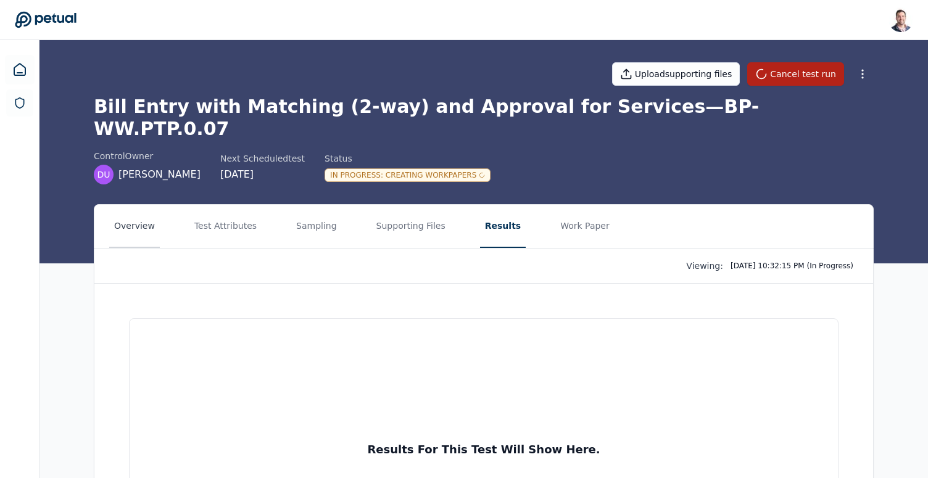
click at [144, 207] on button "Overview" at bounding box center [134, 226] width 51 height 43
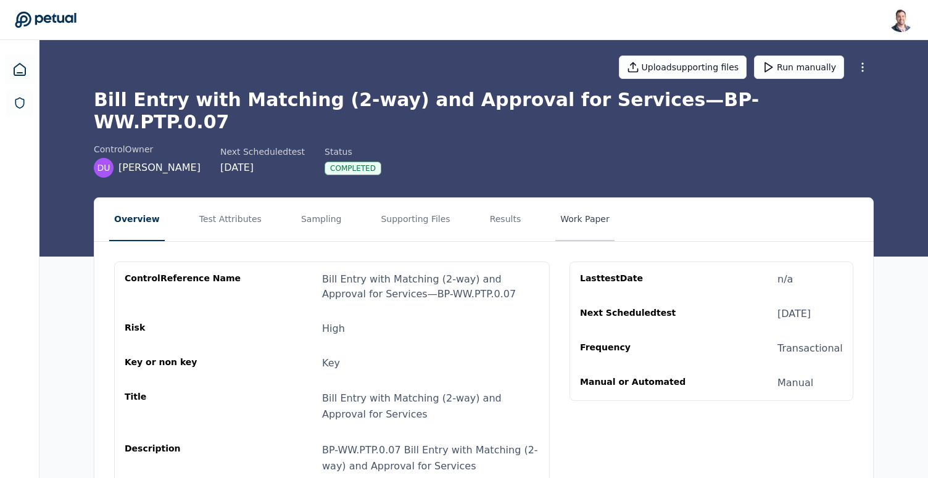
scroll to position [19, 0]
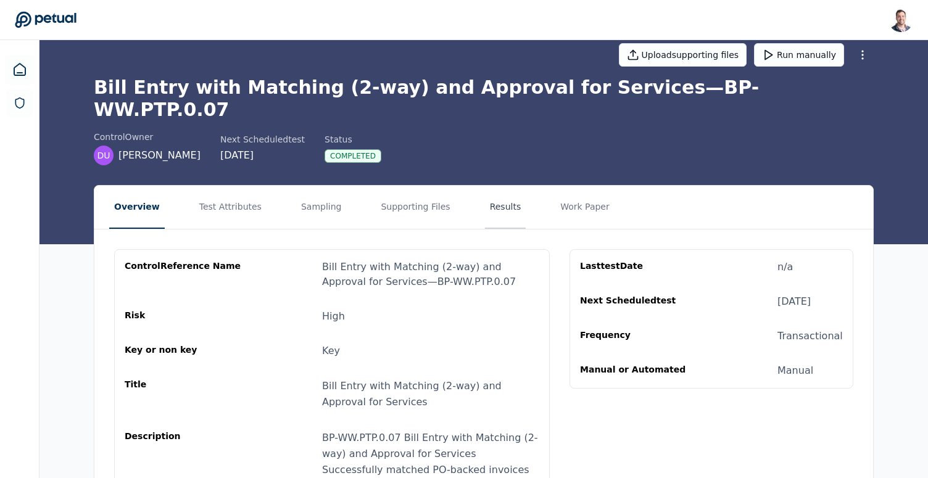
click at [493, 194] on button "Results" at bounding box center [505, 207] width 41 height 43
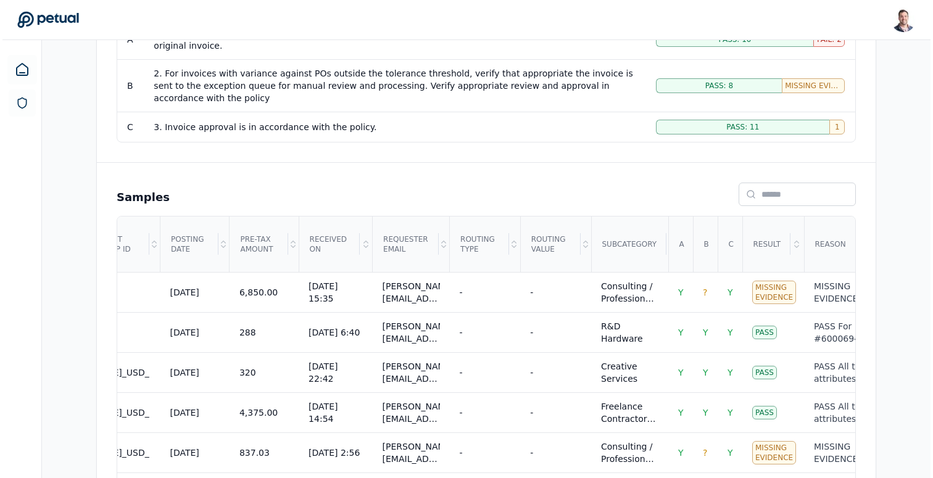
scroll to position [333, 0]
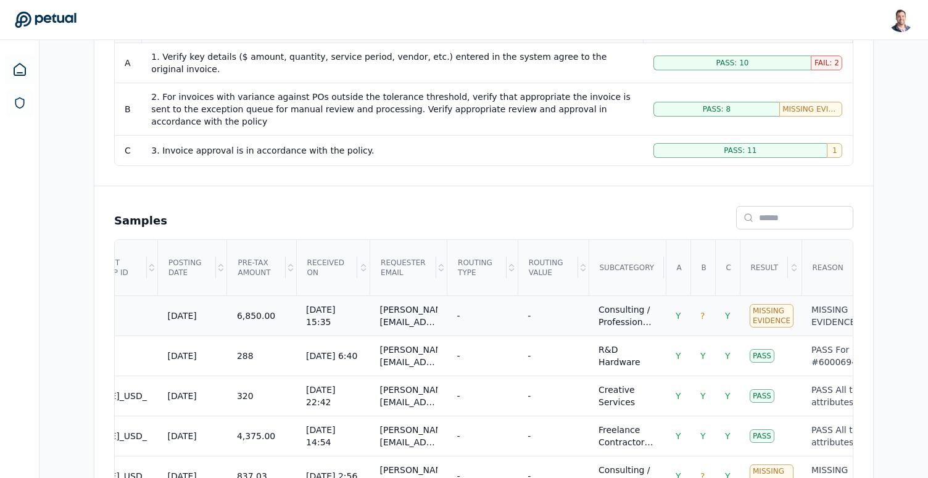
click at [823, 303] on div "MISSING EVIDENCE The invoice’s key data agreed to the source document (Attribut…" at bounding box center [848, 315] width 75 height 25
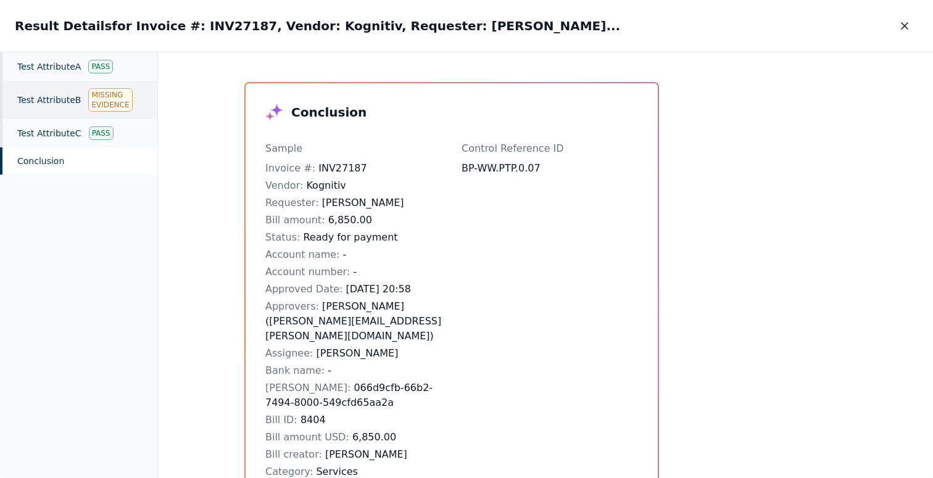
click at [37, 96] on div "Test Attribute B Missing Evidence" at bounding box center [78, 100] width 157 height 38
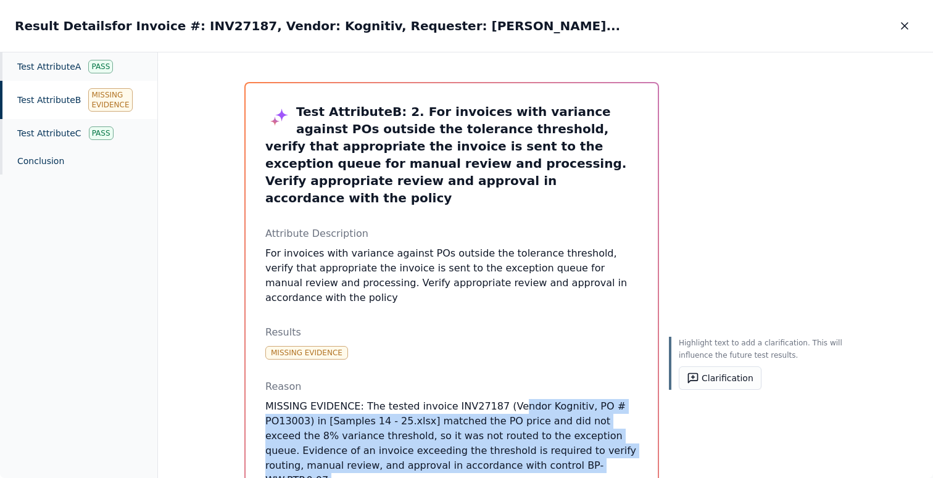
drag, startPoint x: 552, startPoint y: 434, endPoint x: 503, endPoint y: 373, distance: 78.5
click at [503, 399] on p "MISSING EVIDENCE: The tested invoice INV27187 (Vendor Kognitiv, PO # PO13003) i…" at bounding box center [451, 443] width 373 height 89
drag, startPoint x: 503, startPoint y: 373, endPoint x: 530, endPoint y: 435, distance: 68.2
click at [530, 435] on p "MISSING EVIDENCE: The tested invoice INV27187 (Vendor Kognitiv, PO # PO13003) i…" at bounding box center [451, 443] width 373 height 89
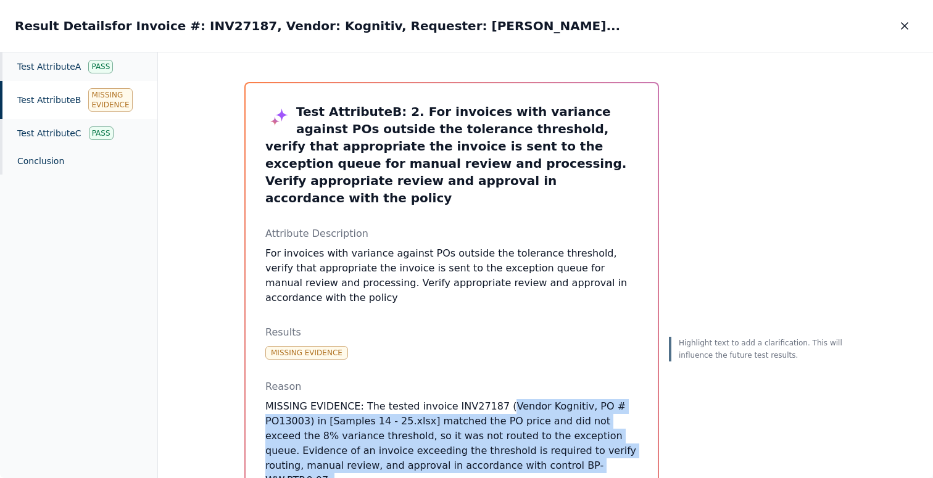
click at [530, 435] on p "MISSING EVIDENCE: The tested invoice INV27187 (Vendor Kognitiv, PO # PO13003) i…" at bounding box center [451, 443] width 373 height 89
drag, startPoint x: 530, startPoint y: 435, endPoint x: 513, endPoint y: 373, distance: 65.2
click at [513, 399] on p "MISSING EVIDENCE: The tested invoice INV27187 (Vendor Kognitiv, PO # PO13003) i…" at bounding box center [451, 443] width 373 height 89
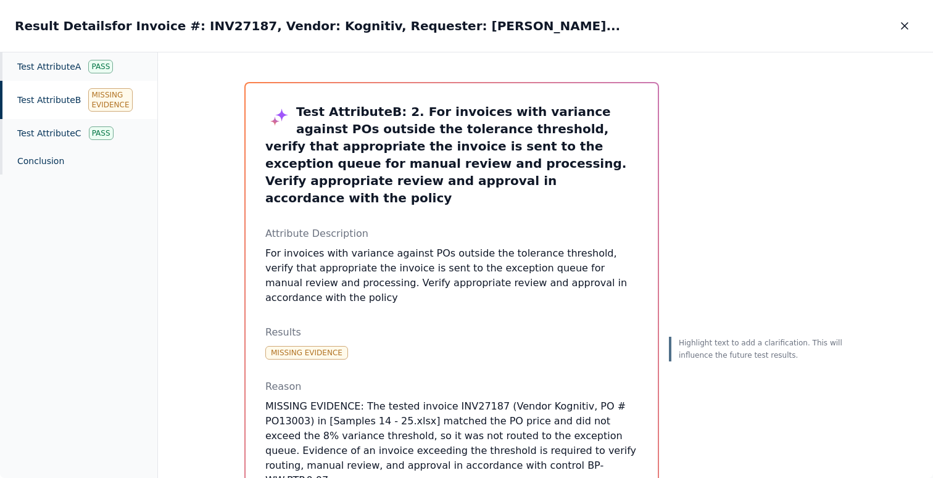
click at [424, 155] on h3 "Test Attribute B : 2. For invoices with variance against POs outside the tolera…" at bounding box center [451, 155] width 373 height 104
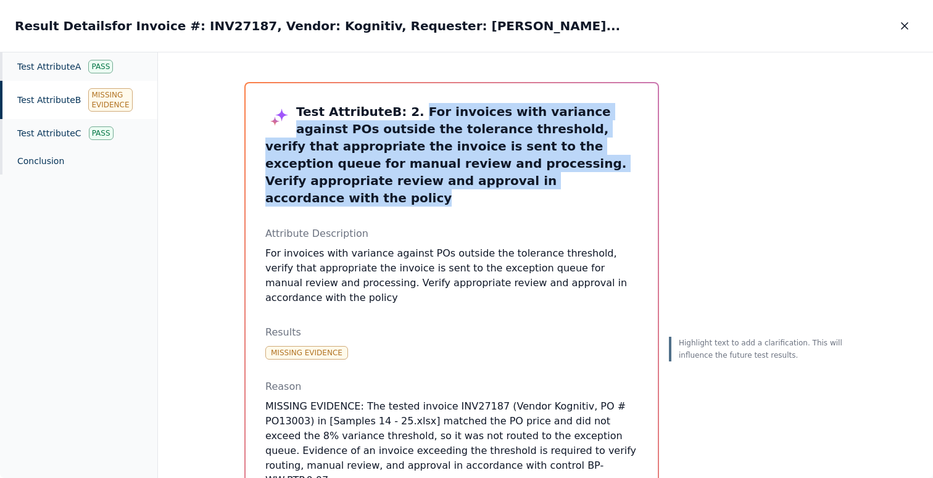
drag, startPoint x: 400, startPoint y: 181, endPoint x: 400, endPoint y: 119, distance: 62.3
click at [400, 119] on h3 "Test Attribute B : 2. For invoices with variance against POs outside the tolera…" at bounding box center [451, 155] width 373 height 104
copy h3 "For invoices with variance against POs outside the tolerance threshold, verify …"
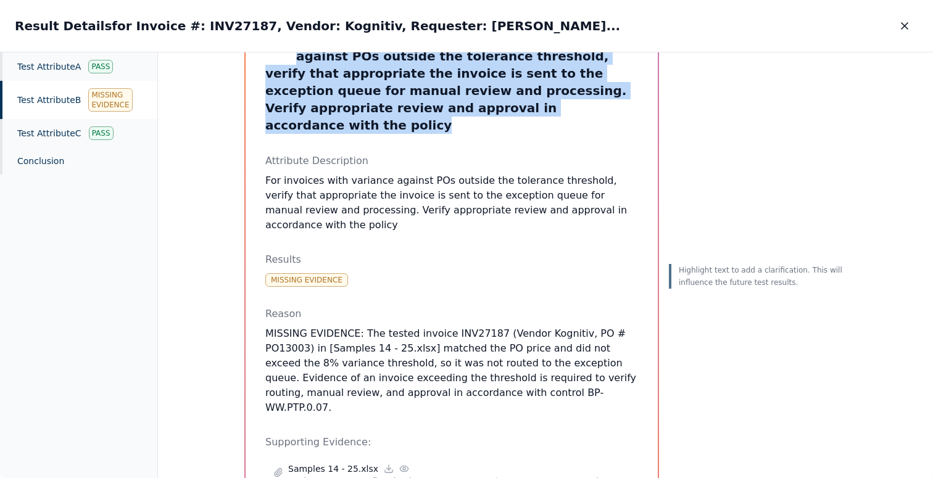
scroll to position [73, 0]
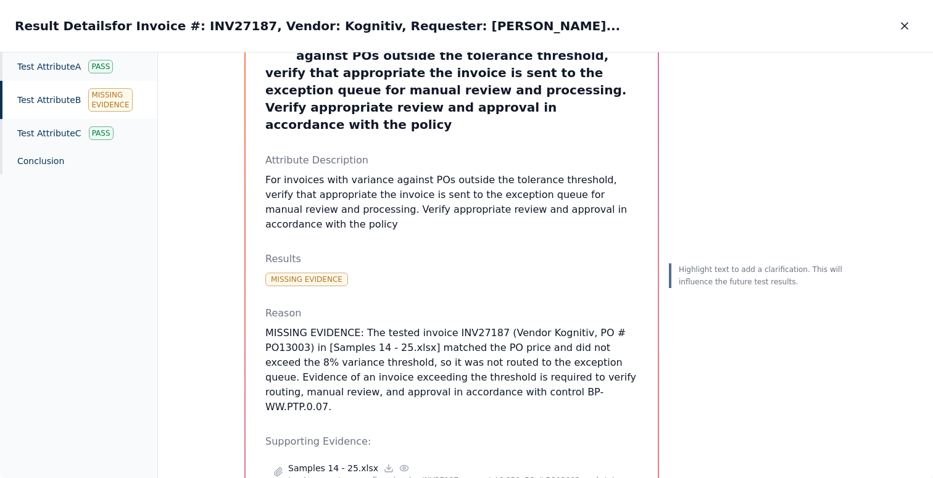
click at [487, 326] on p "MISSING EVIDENCE: The tested invoice INV27187 (Vendor Kognitiv, PO # PO13003) i…" at bounding box center [451, 370] width 373 height 89
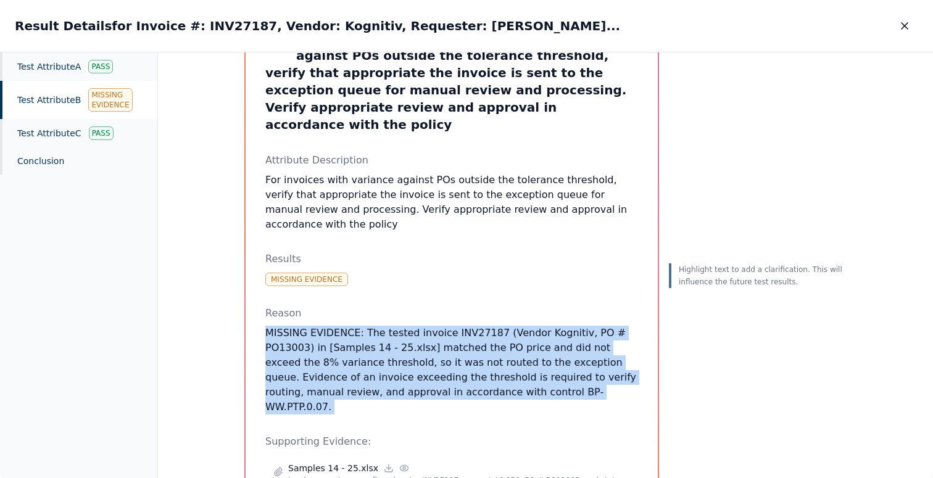
click at [487, 326] on p "MISSING EVIDENCE: The tested invoice INV27187 (Vendor Kognitiv, PO # PO13003) i…" at bounding box center [451, 370] width 373 height 89
copy p "MISSING EVIDENCE: The tested invoice INV27187 (Vendor Kognitiv, PO # PO13003) i…"
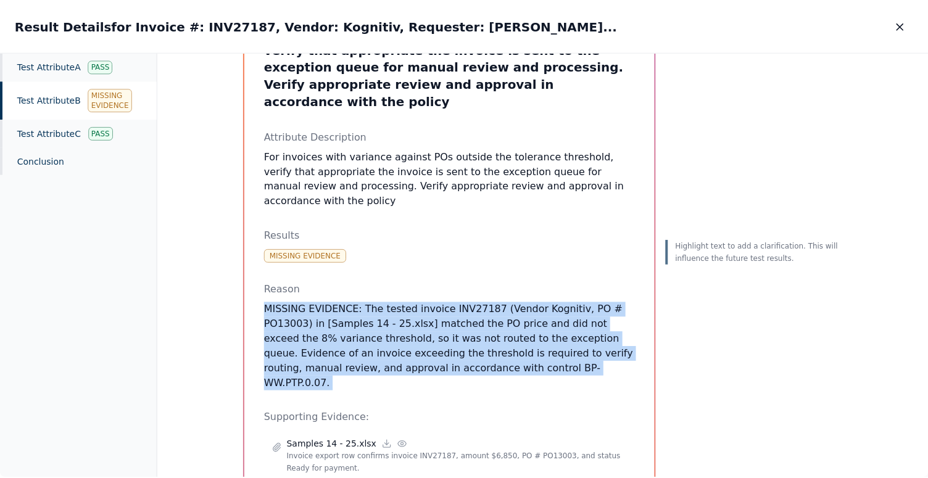
scroll to position [103, 0]
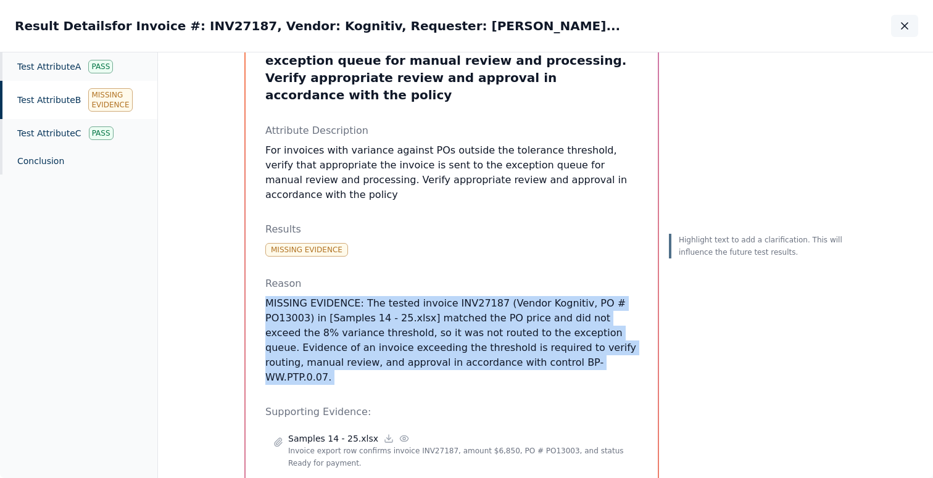
click at [905, 27] on icon "button" at bounding box center [904, 26] width 6 height 6
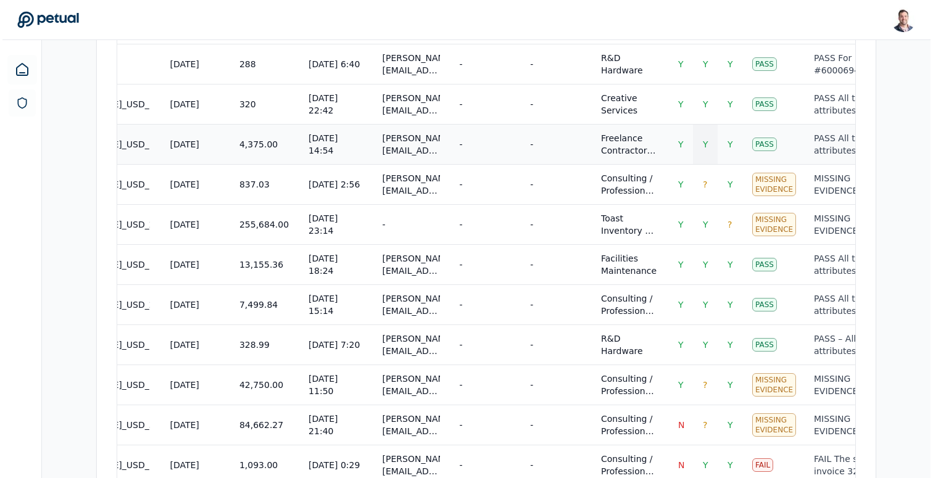
scroll to position [632, 0]
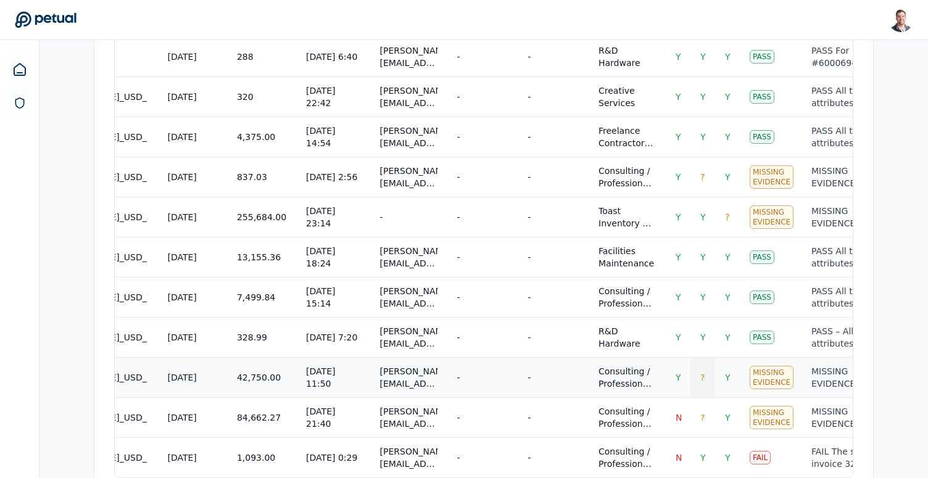
click at [690, 357] on td "?" at bounding box center [702, 377] width 25 height 40
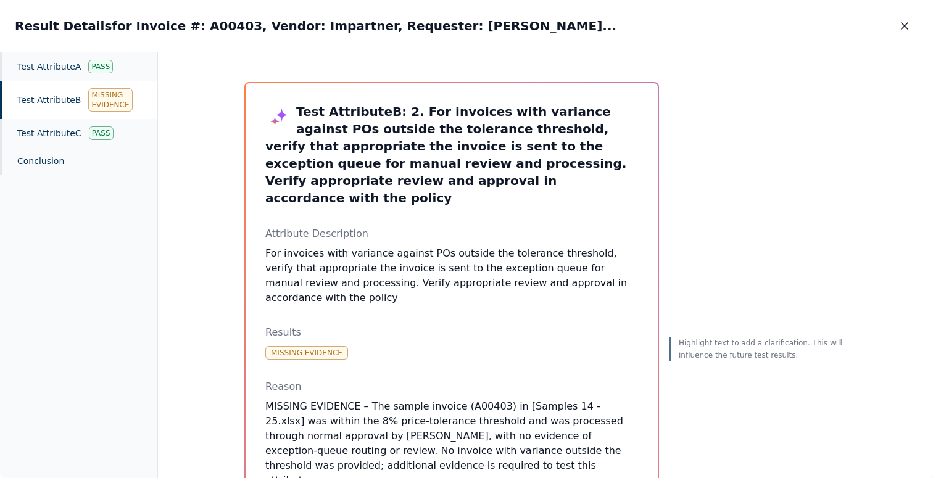
click at [31, 91] on div "Test Attribute B Missing Evidence" at bounding box center [78, 100] width 157 height 38
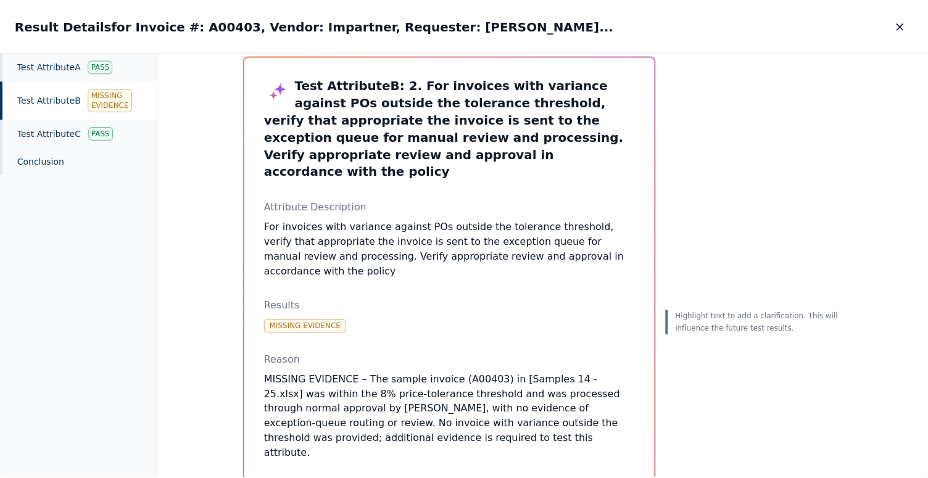
scroll to position [27, 0]
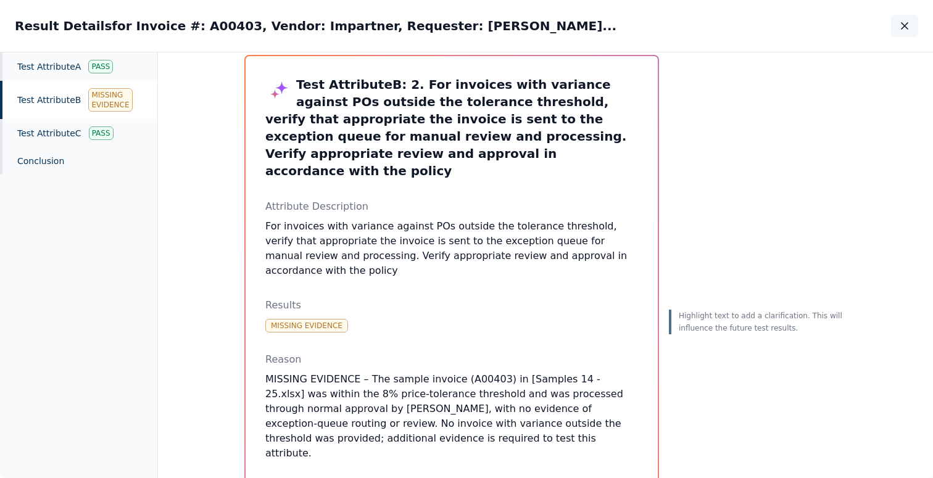
click at [900, 33] on button "button" at bounding box center [904, 26] width 27 height 22
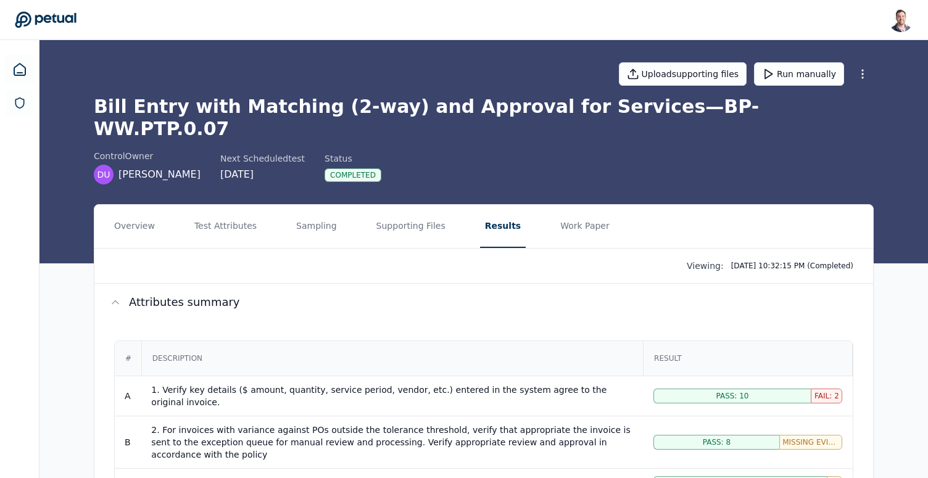
click at [265, 210] on nav "Overview Test Attributes Sampling Supporting Files Results Work Paper" at bounding box center [483, 226] width 778 height 43
click at [225, 207] on button "Test Attributes" at bounding box center [225, 226] width 72 height 43
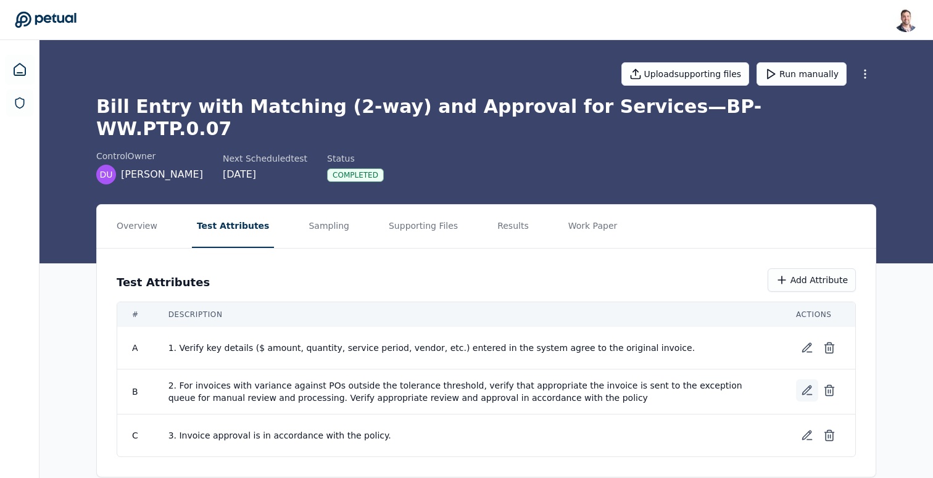
click at [807, 386] on icon at bounding box center [806, 390] width 9 height 9
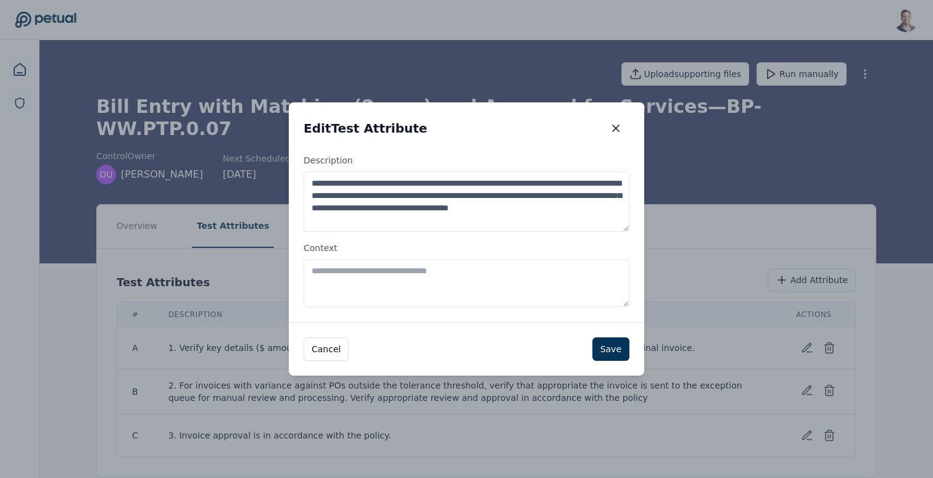
click at [458, 283] on textarea "Context" at bounding box center [466, 283] width 326 height 48
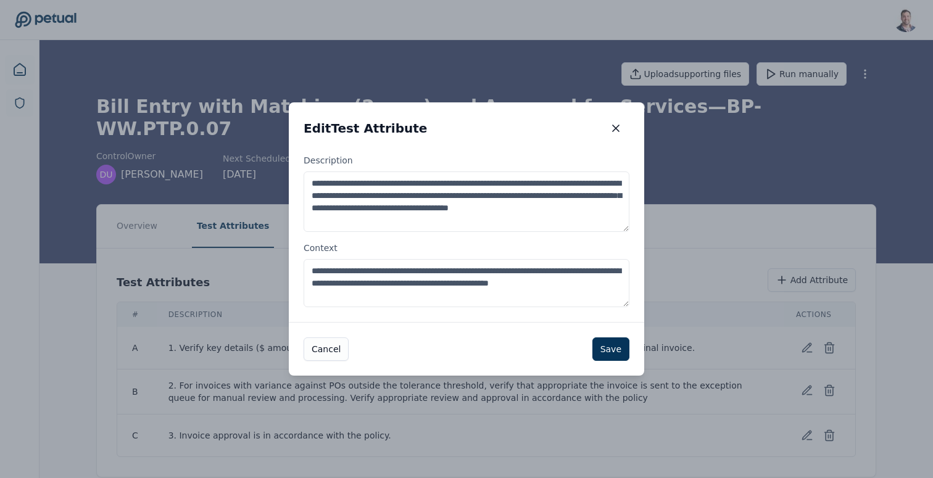
drag, startPoint x: 608, startPoint y: 356, endPoint x: 426, endPoint y: 266, distance: 202.7
click at [434, 261] on div "**********" at bounding box center [466, 238] width 355 height 273
click at [374, 287] on textarea "**********" at bounding box center [466, 283] width 326 height 48
drag, startPoint x: 377, startPoint y: 284, endPoint x: 642, endPoint y: 299, distance: 265.6
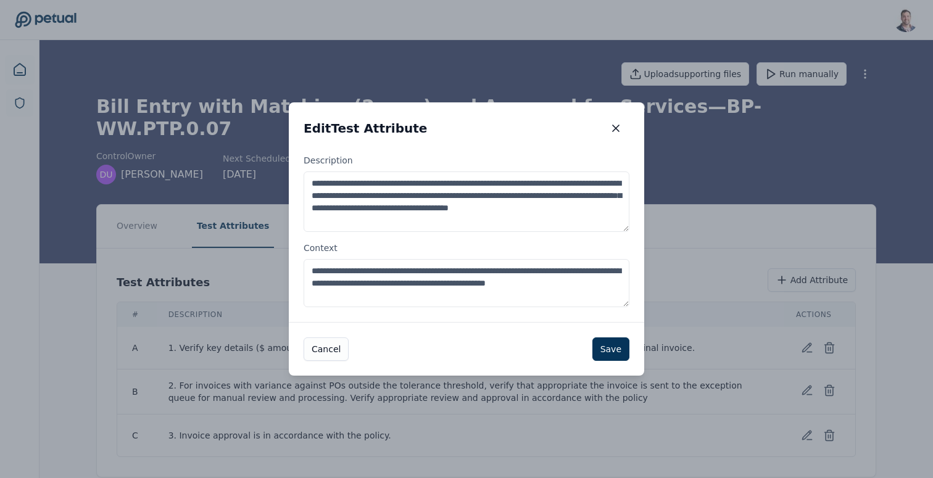
click at [642, 299] on div "**********" at bounding box center [466, 238] width 355 height 168
type textarea "**********"
click at [619, 351] on button "Save" at bounding box center [610, 348] width 37 height 23
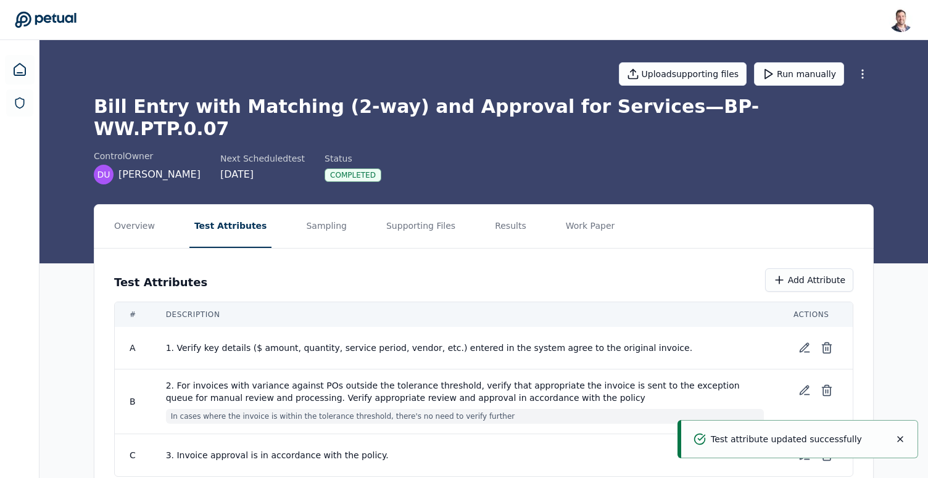
click at [453, 409] on span "In cases where the invoice is within the tolerance threshold, there's no need t…" at bounding box center [465, 416] width 598 height 15
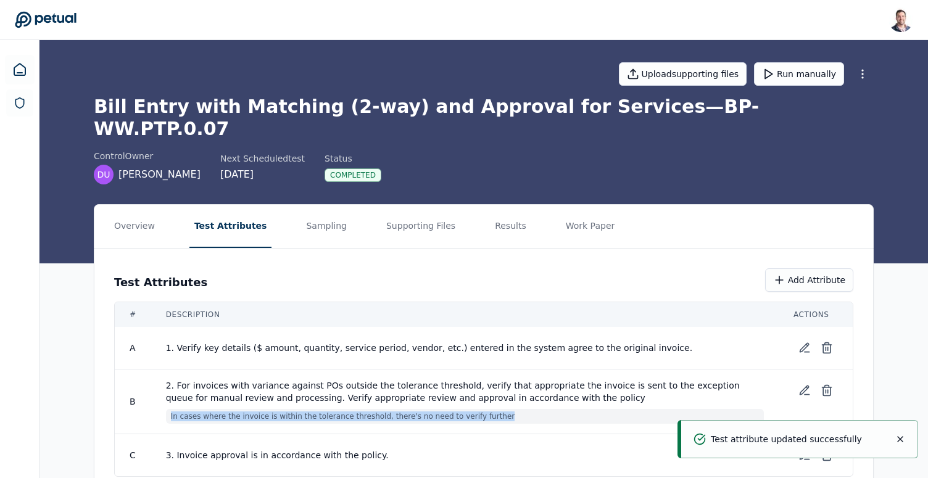
click at [453, 409] on span "In cases where the invoice is within the tolerance threshold, there's no need t…" at bounding box center [465, 416] width 598 height 15
copy tr "In cases where the invoice is within the tolerance threshold, there's no need t…"
click at [823, 83] on button "Run manually" at bounding box center [799, 73] width 90 height 23
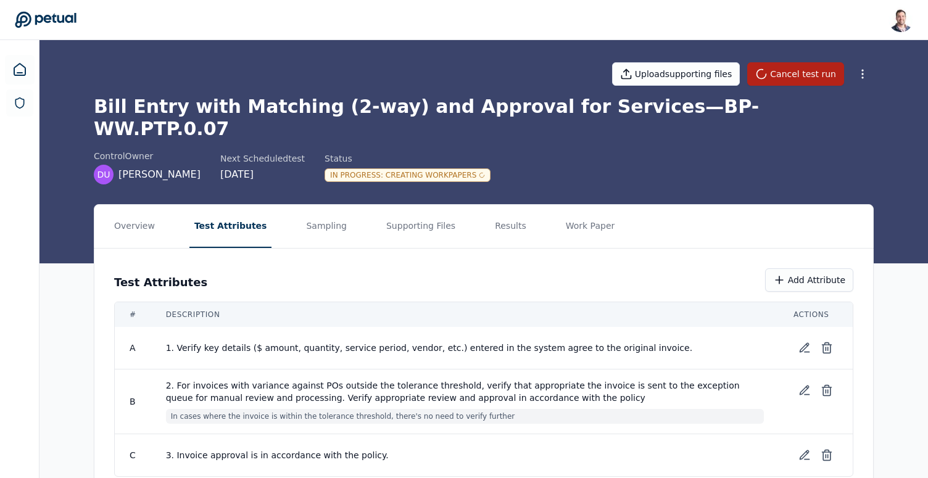
click at [471, 152] on div "Status In Progress : Creating Workpapers" at bounding box center [407, 167] width 166 height 30
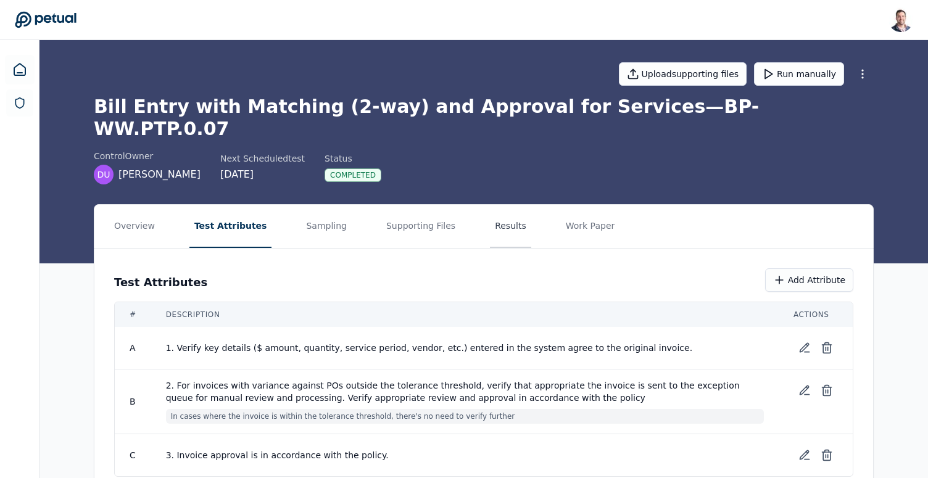
click at [501, 205] on button "Results" at bounding box center [510, 226] width 41 height 43
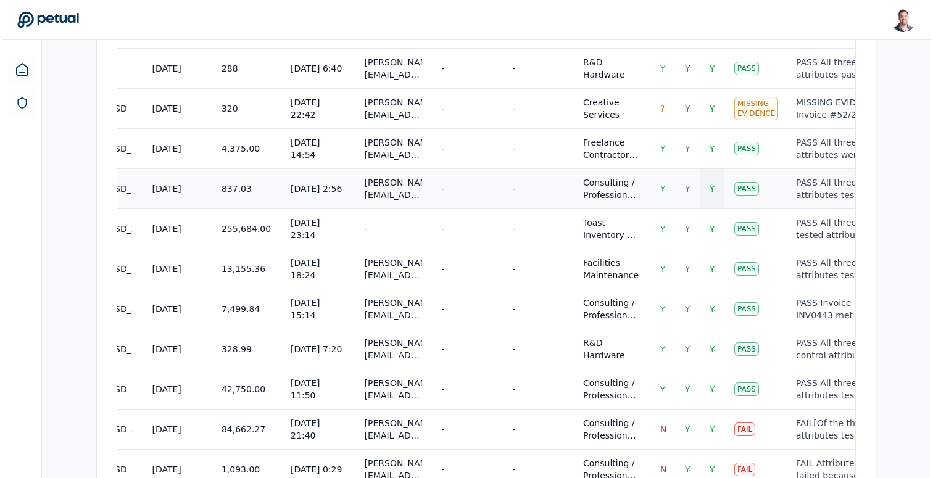
scroll to position [632, 0]
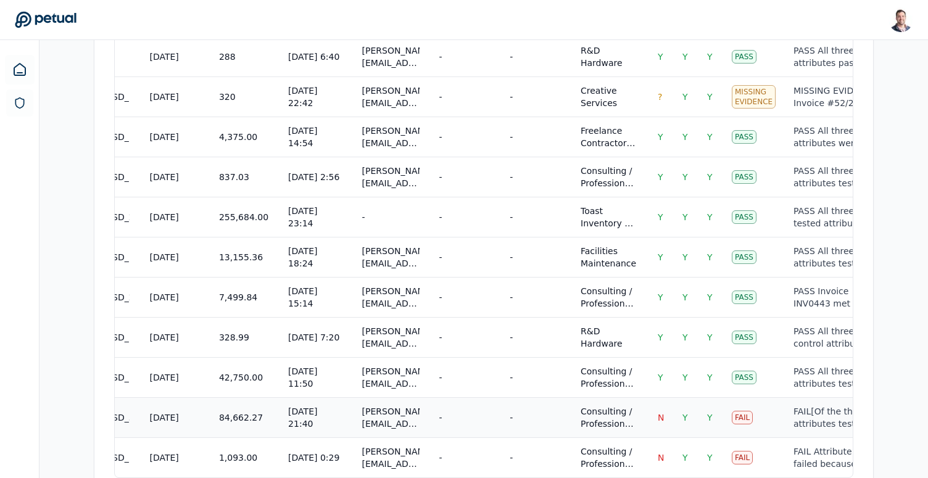
click at [500, 397] on td "-" at bounding box center [535, 417] width 71 height 40
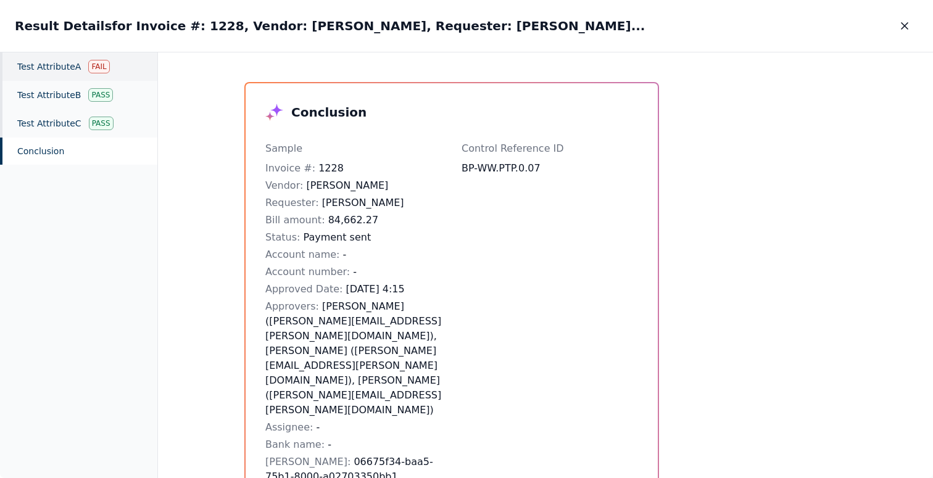
click at [94, 75] on div "Test Attribute A Fail" at bounding box center [78, 66] width 157 height 28
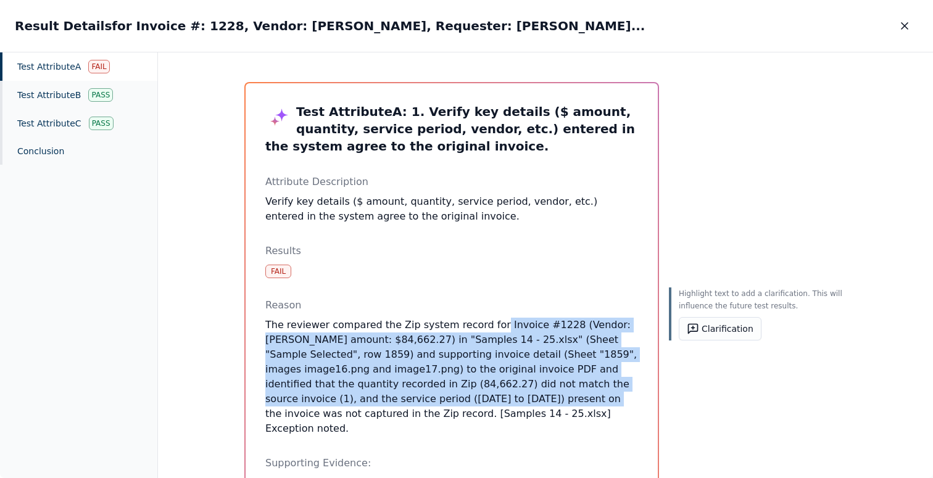
drag, startPoint x: 452, startPoint y: 400, endPoint x: 470, endPoint y: 329, distance: 73.7
click at [476, 329] on p "The reviewer compared the Zip system record for Invoice #1228 (Vendor: [PERSON_…" at bounding box center [451, 377] width 373 height 118
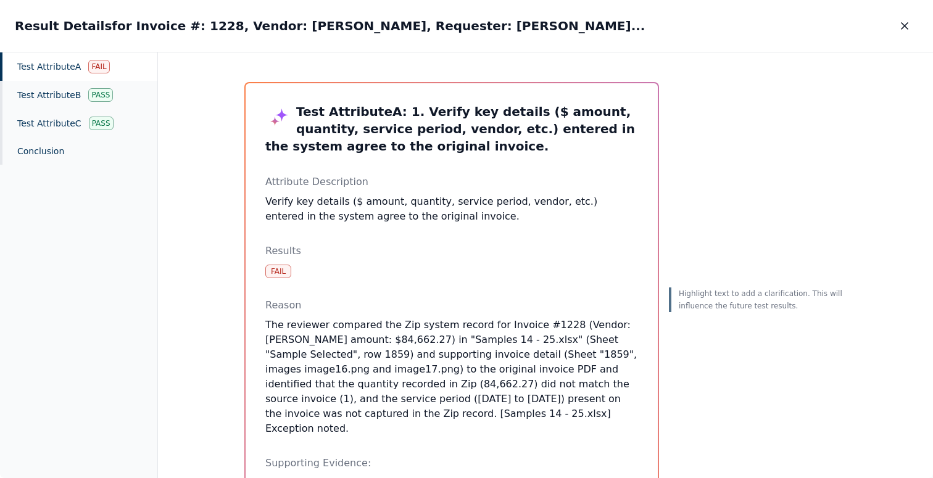
click at [470, 329] on p "The reviewer compared the Zip system record for Invoice #1228 (Vendor: [PERSON_…" at bounding box center [451, 377] width 373 height 118
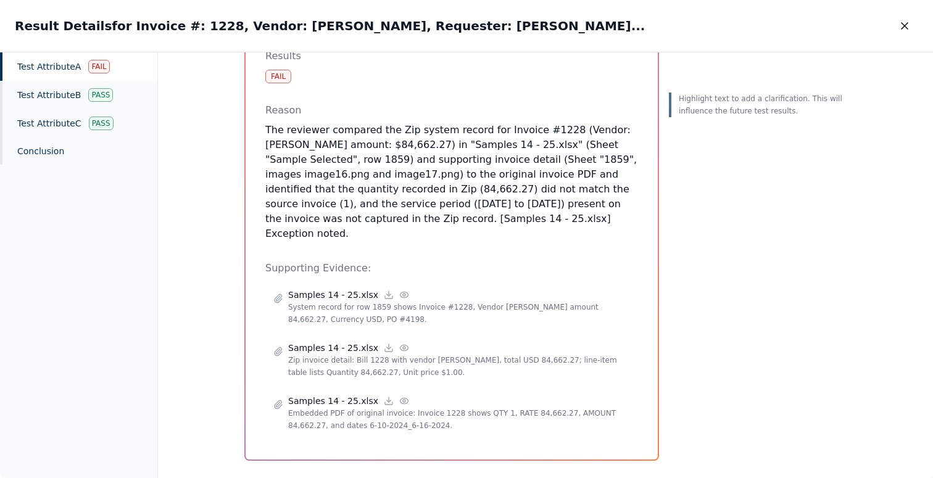
scroll to position [197, 0]
drag, startPoint x: 373, startPoint y: 190, endPoint x: 419, endPoint y: 190, distance: 45.6
click at [419, 190] on p "The reviewer compared the Zip system record for Invoice #1228 (Vendor: [PERSON_…" at bounding box center [451, 180] width 373 height 118
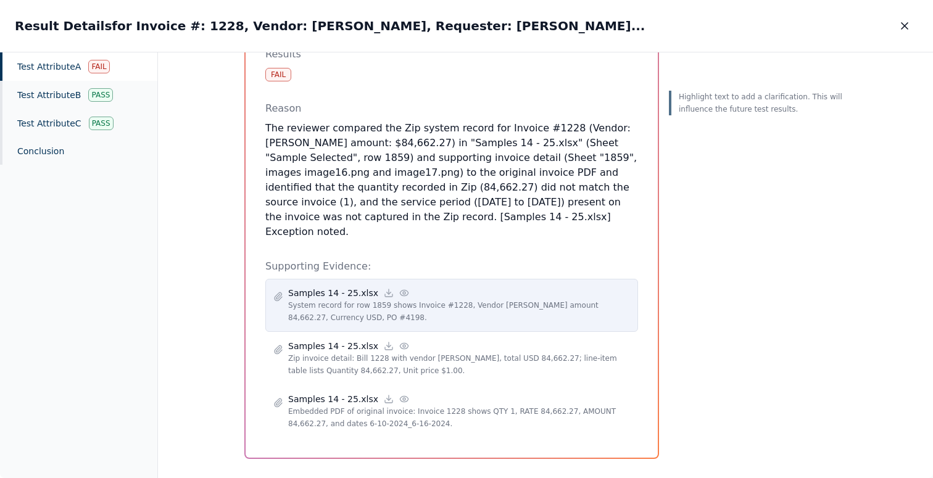
click at [400, 290] on icon at bounding box center [404, 293] width 8 height 6
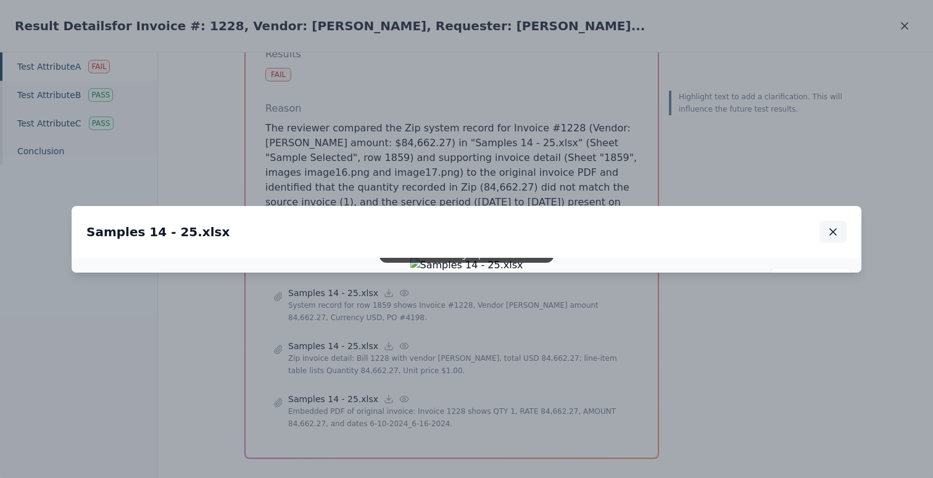
click at [840, 221] on button "button" at bounding box center [832, 232] width 27 height 22
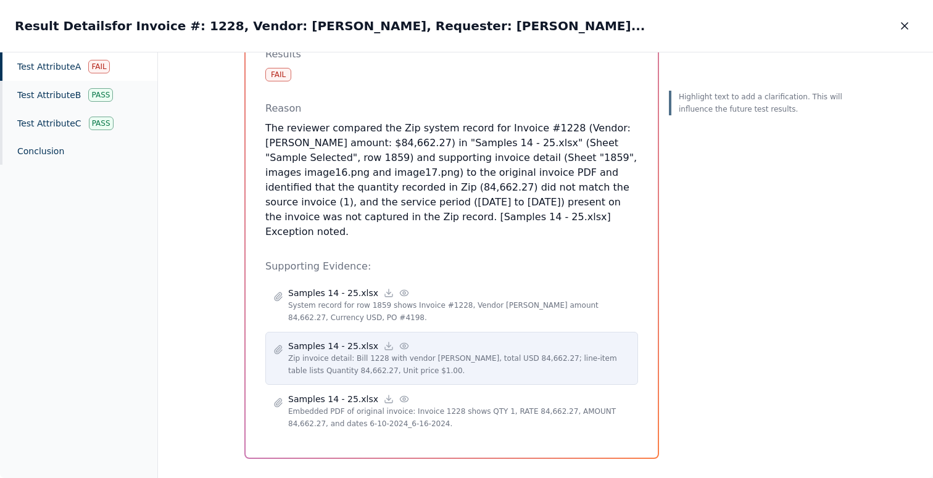
click at [399, 341] on icon at bounding box center [404, 346] width 10 height 10
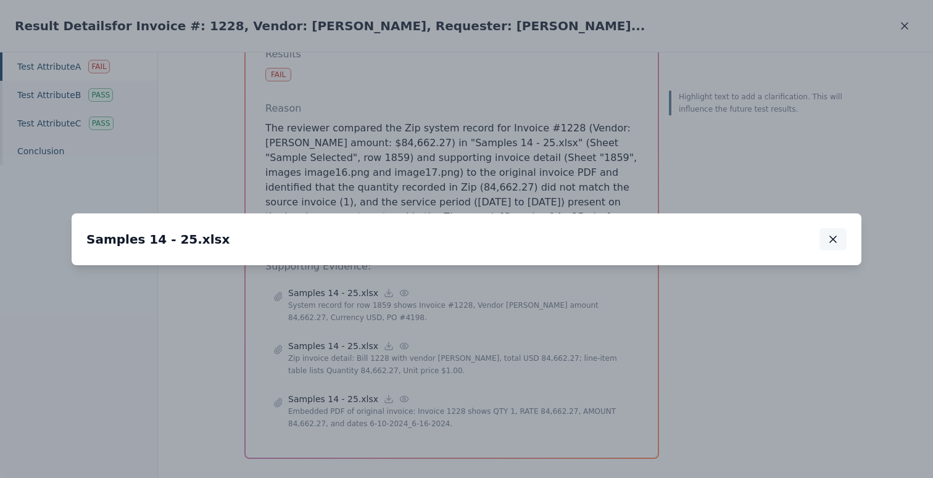
click at [837, 233] on icon "button" at bounding box center [832, 239] width 12 height 12
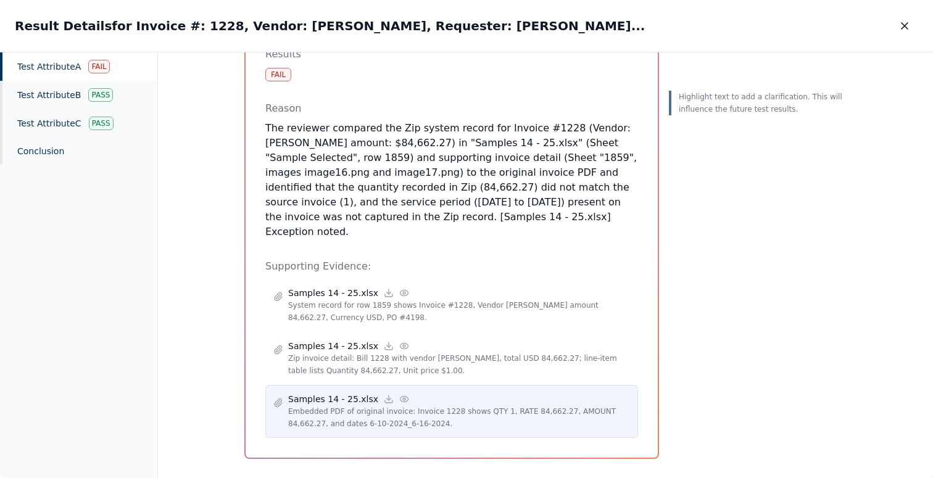
click at [403, 398] on circle at bounding box center [404, 399] width 2 height 2
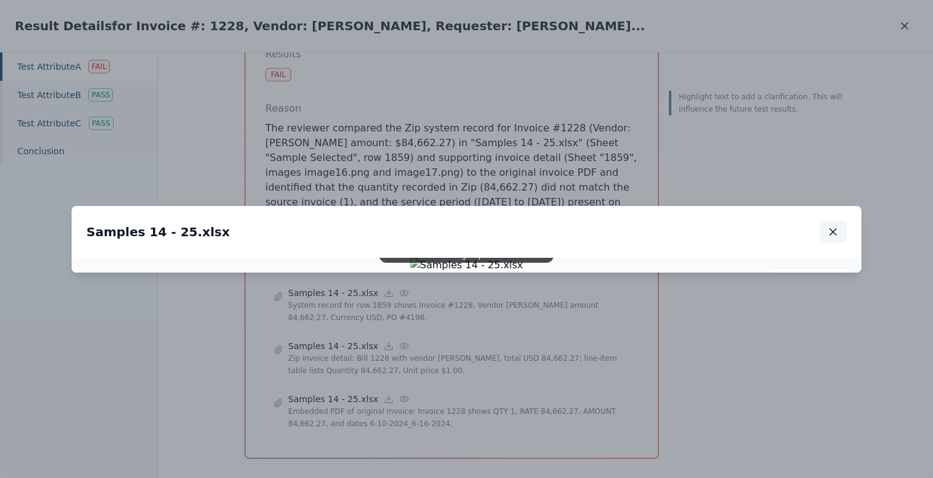
click at [824, 221] on button "button" at bounding box center [832, 232] width 27 height 22
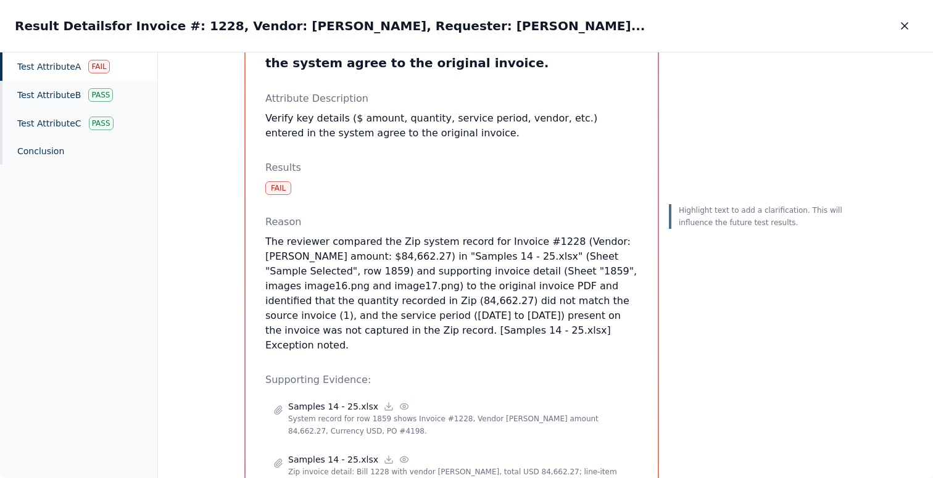
scroll to position [97, 0]
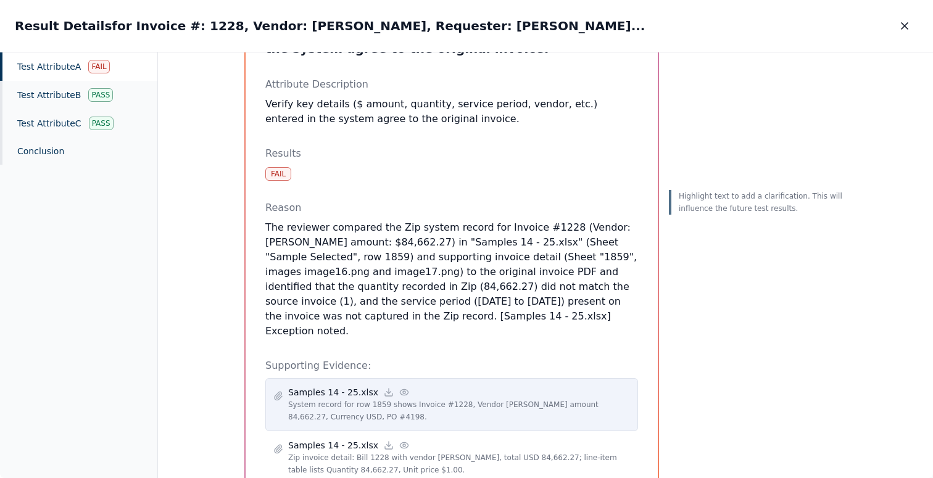
click at [399, 387] on icon at bounding box center [404, 392] width 10 height 10
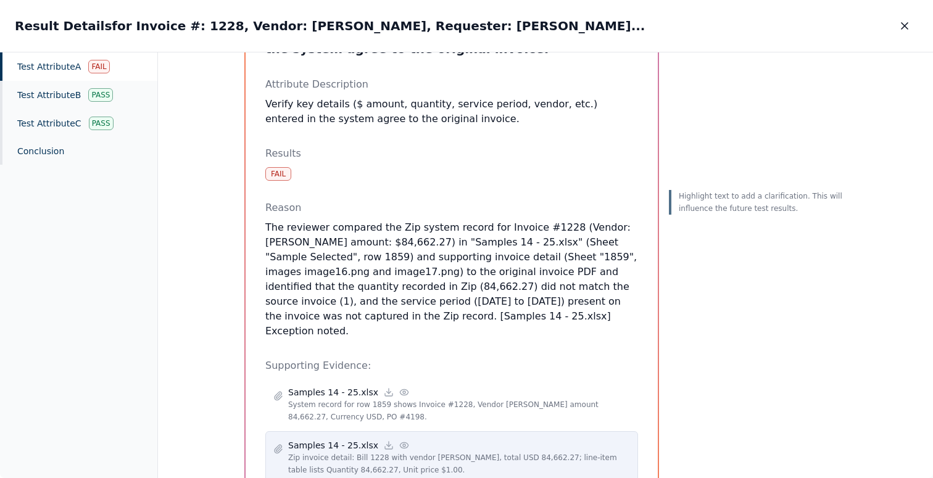
click at [400, 442] on icon at bounding box center [404, 445] width 8 height 6
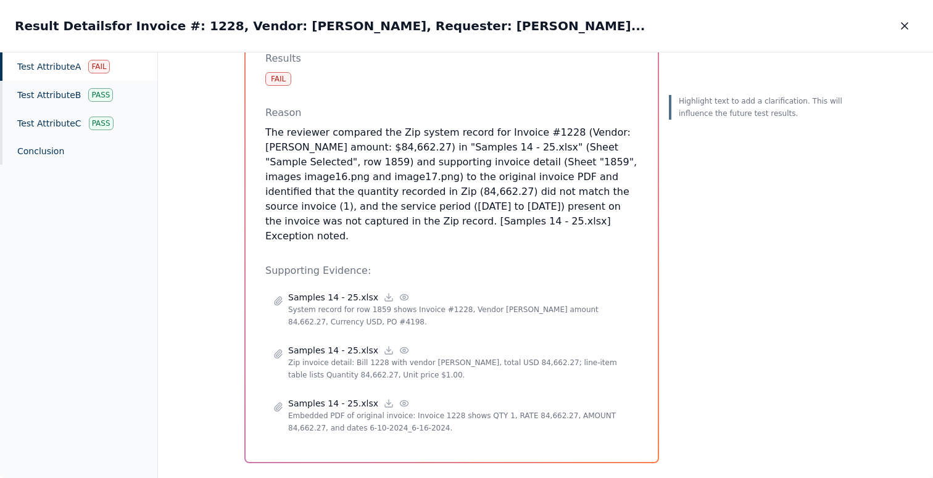
scroll to position [194, 0]
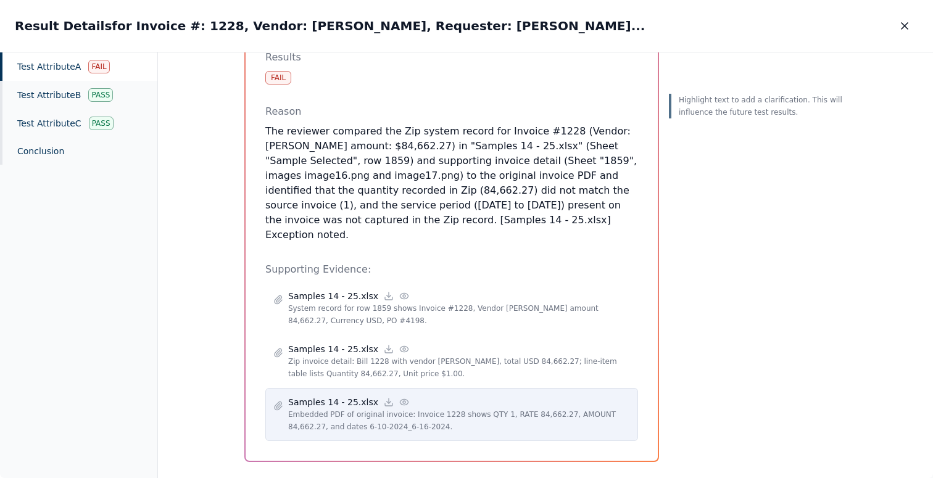
click at [399, 397] on icon at bounding box center [404, 402] width 10 height 10
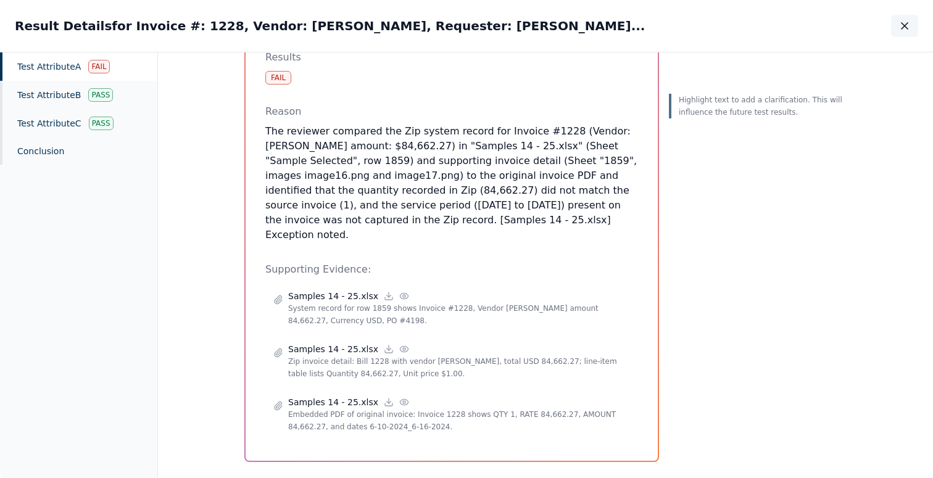
click at [906, 30] on icon "button" at bounding box center [904, 26] width 12 height 12
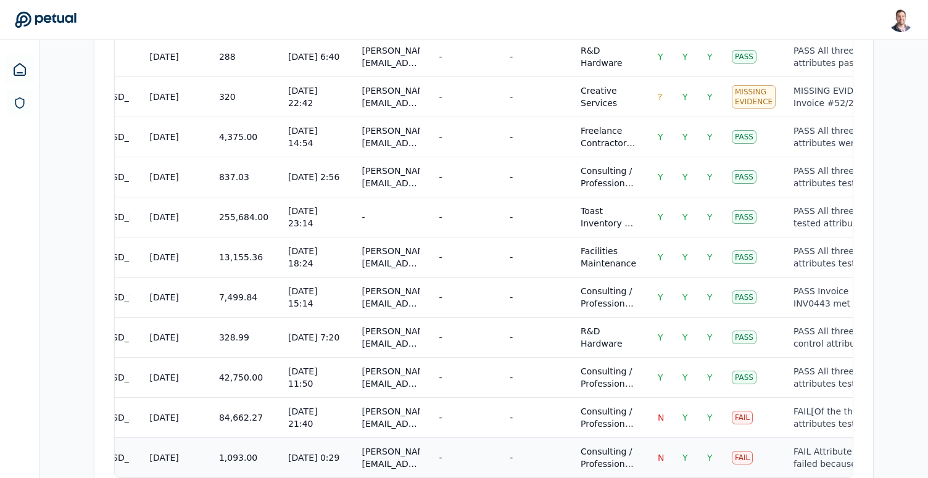
click at [500, 437] on td "-" at bounding box center [535, 457] width 71 height 40
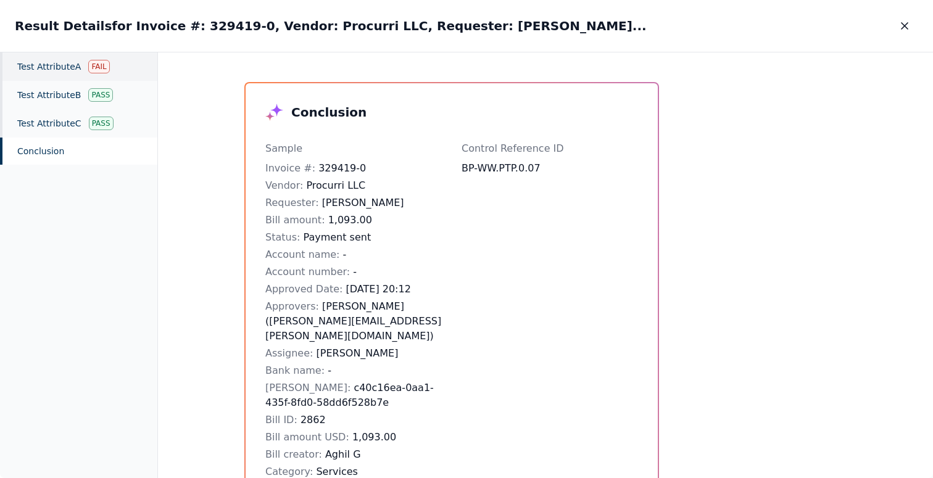
click at [65, 72] on div "Test Attribute A Fail" at bounding box center [78, 66] width 157 height 28
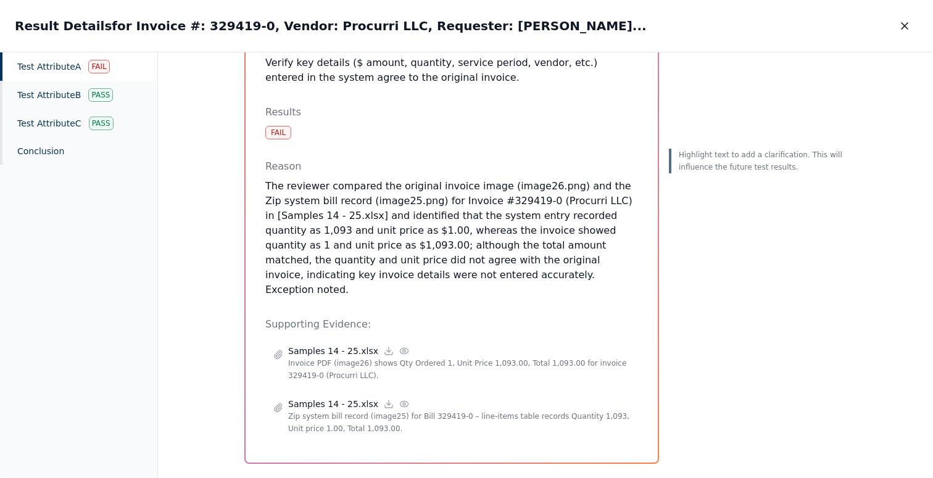
scroll to position [144, 0]
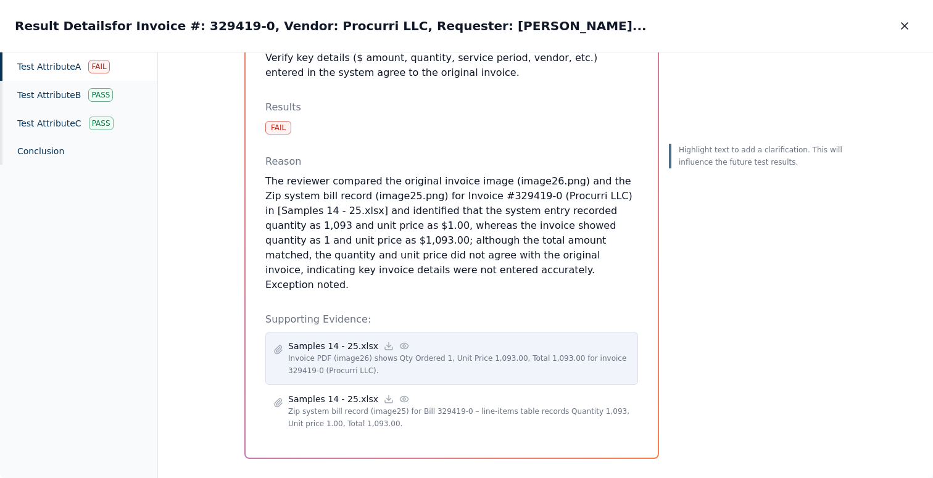
click at [400, 343] on icon at bounding box center [404, 346] width 8 height 6
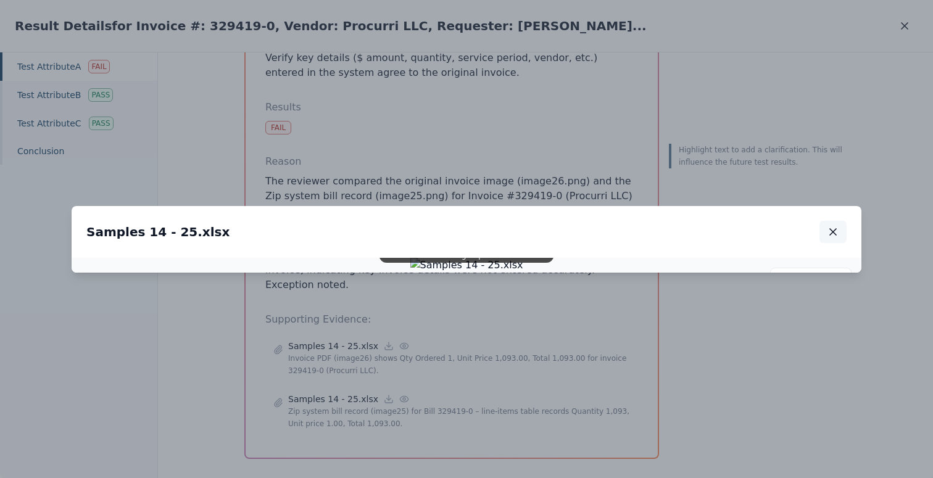
click at [833, 229] on icon "button" at bounding box center [833, 232] width 6 height 6
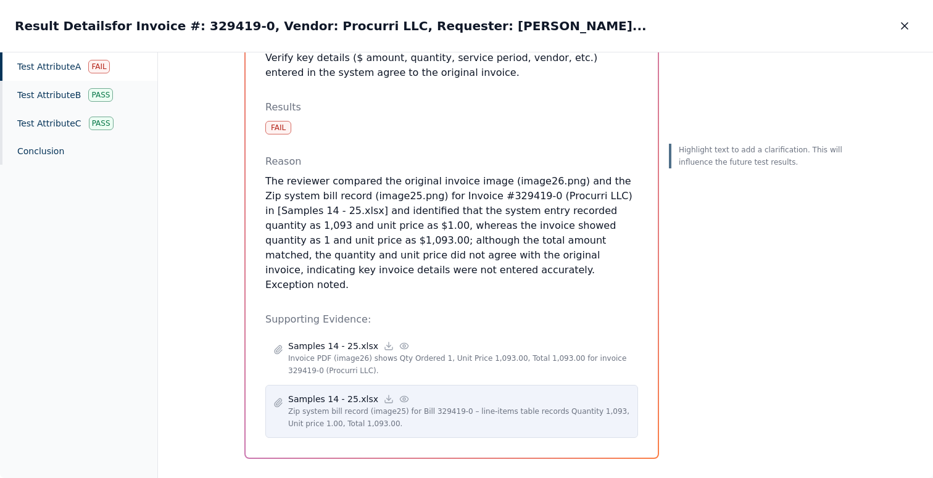
click at [399, 394] on icon at bounding box center [404, 399] width 10 height 10
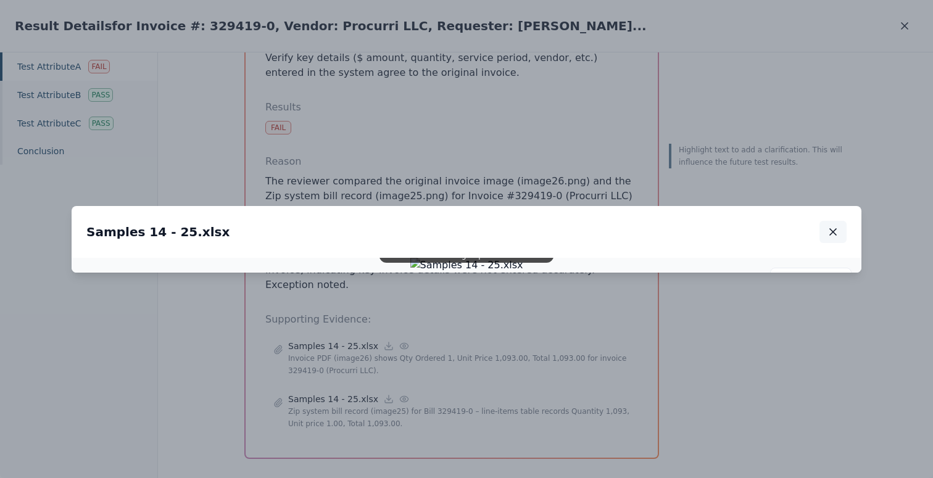
click at [836, 226] on icon "button" at bounding box center [832, 232] width 12 height 12
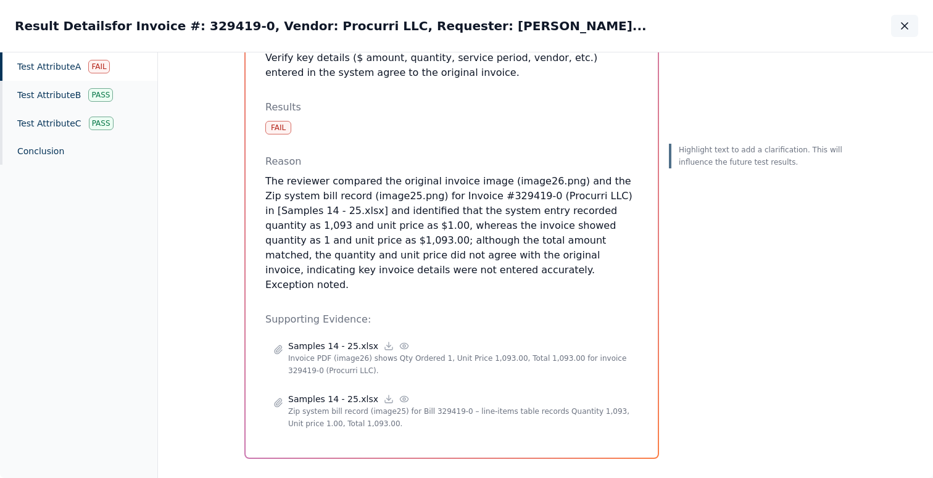
click at [907, 31] on icon "button" at bounding box center [904, 26] width 12 height 12
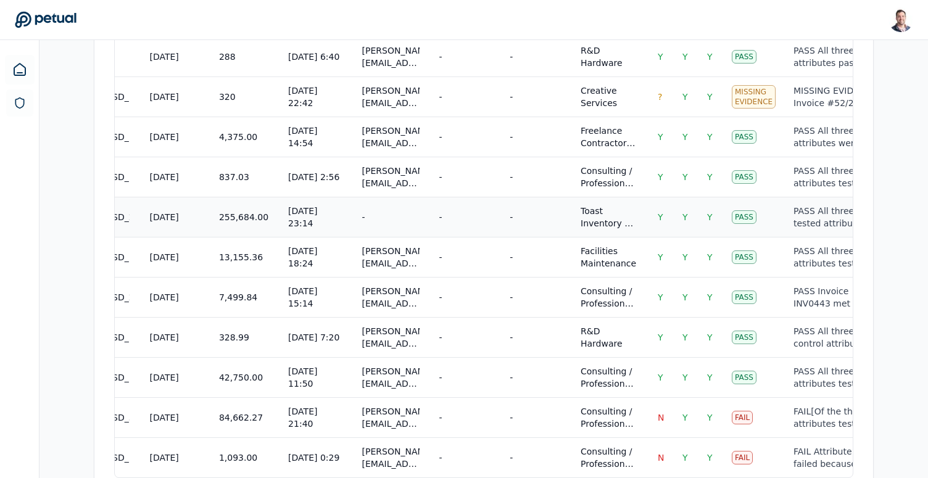
click at [448, 211] on div "-" at bounding box center [464, 217] width 51 height 12
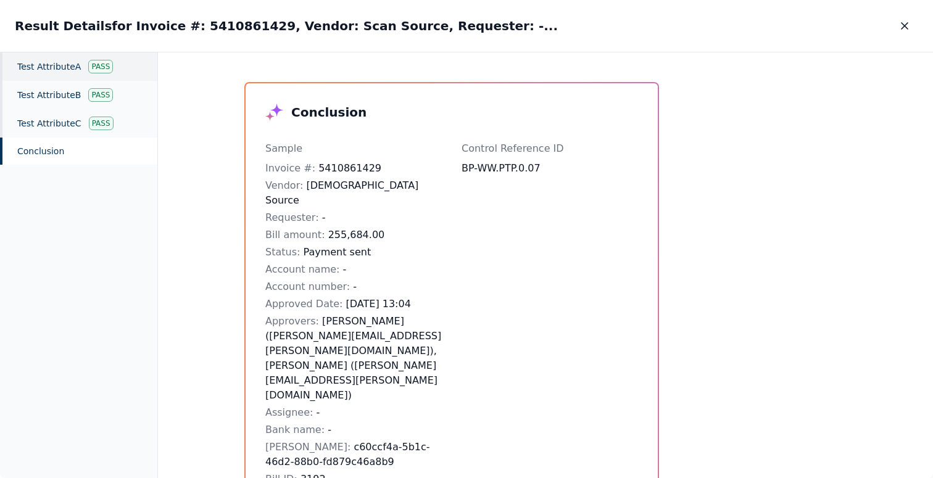
click at [37, 60] on div "Test Attribute A Pass" at bounding box center [78, 66] width 157 height 28
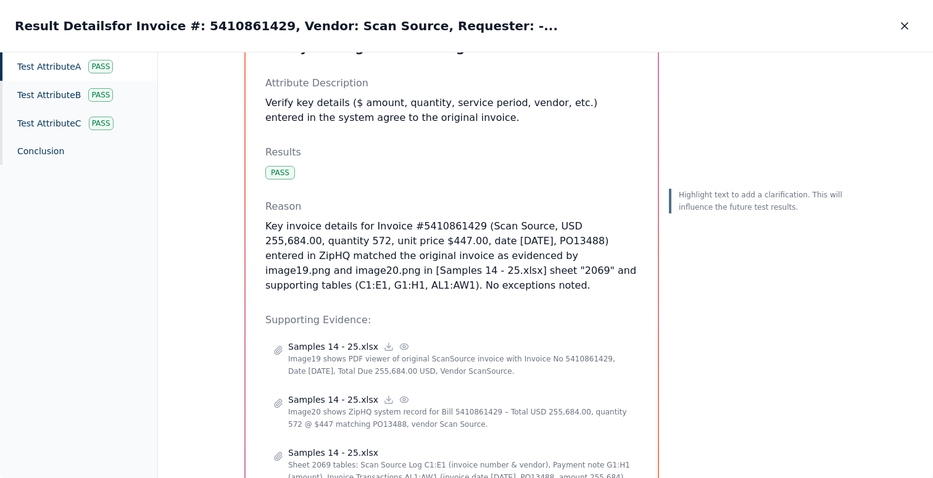
scroll to position [102, 0]
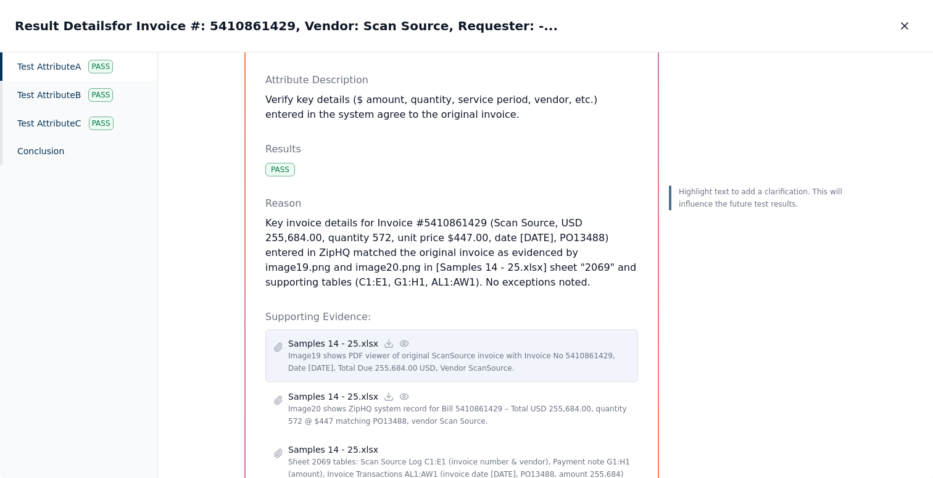
click at [399, 342] on icon at bounding box center [404, 344] width 10 height 10
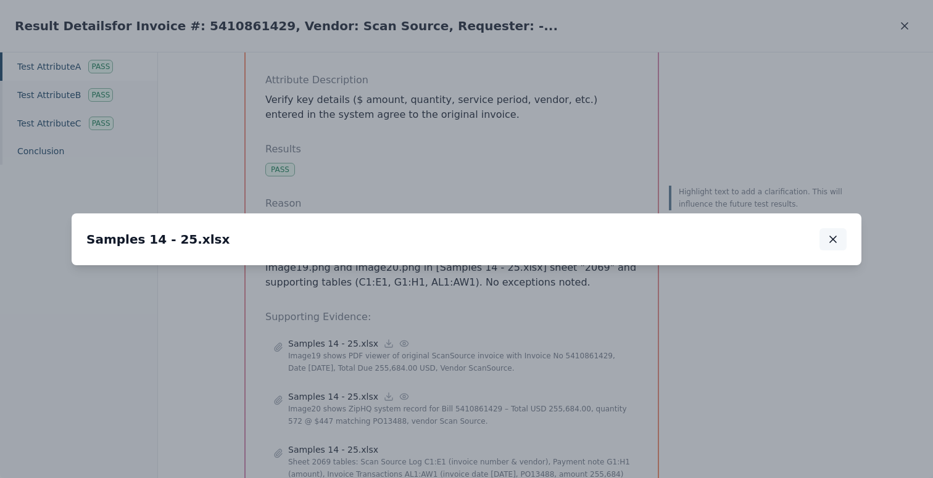
click at [834, 233] on icon "button" at bounding box center [832, 239] width 12 height 12
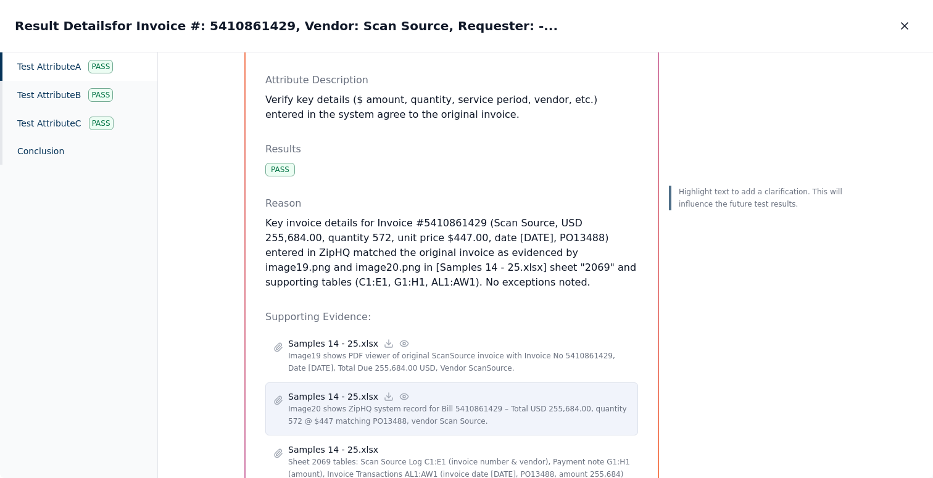
click at [399, 397] on icon at bounding box center [404, 397] width 10 height 10
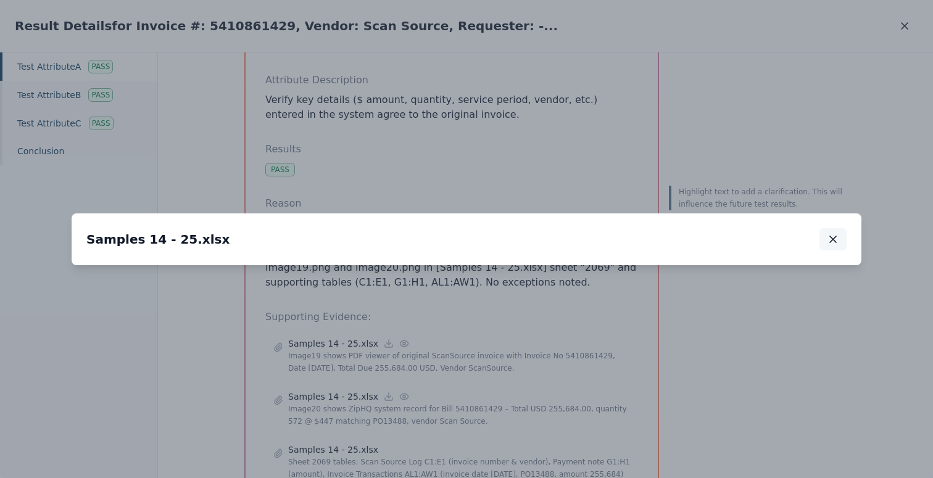
click at [836, 233] on icon "button" at bounding box center [832, 239] width 12 height 12
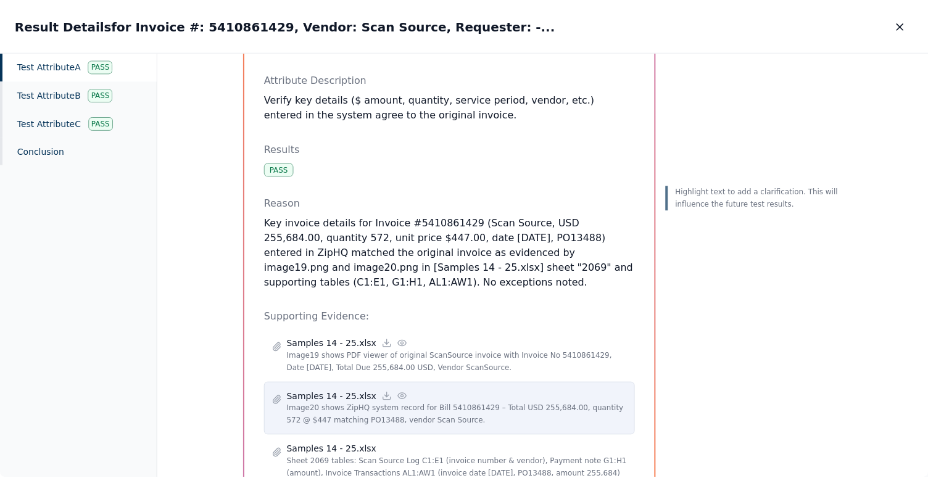
scroll to position [179, 0]
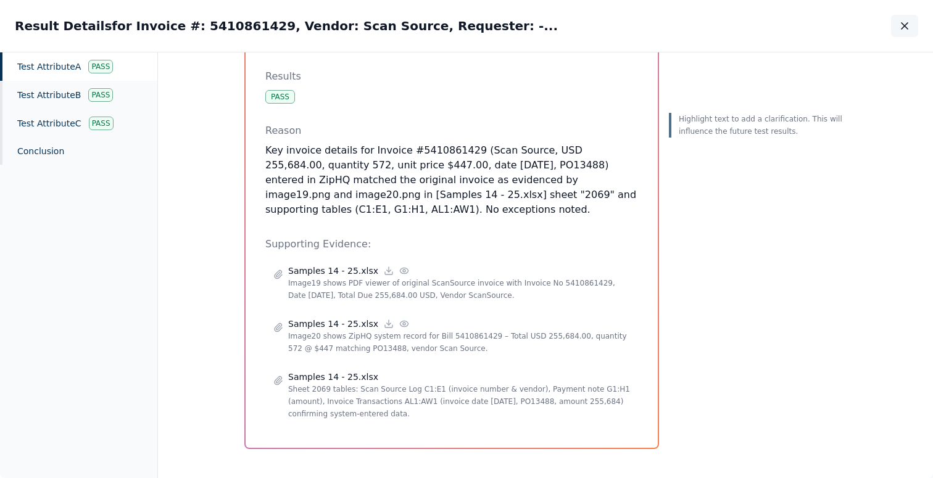
click at [900, 36] on button "button" at bounding box center [904, 26] width 27 height 22
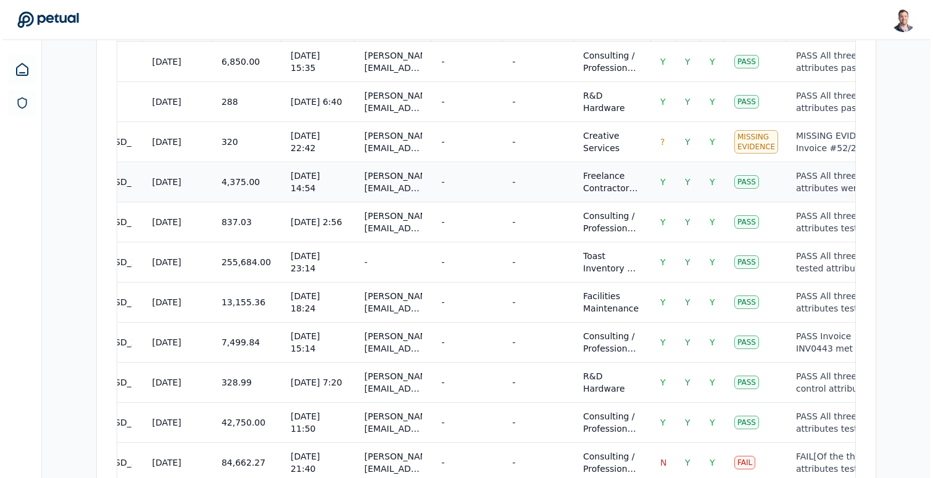
scroll to position [575, 0]
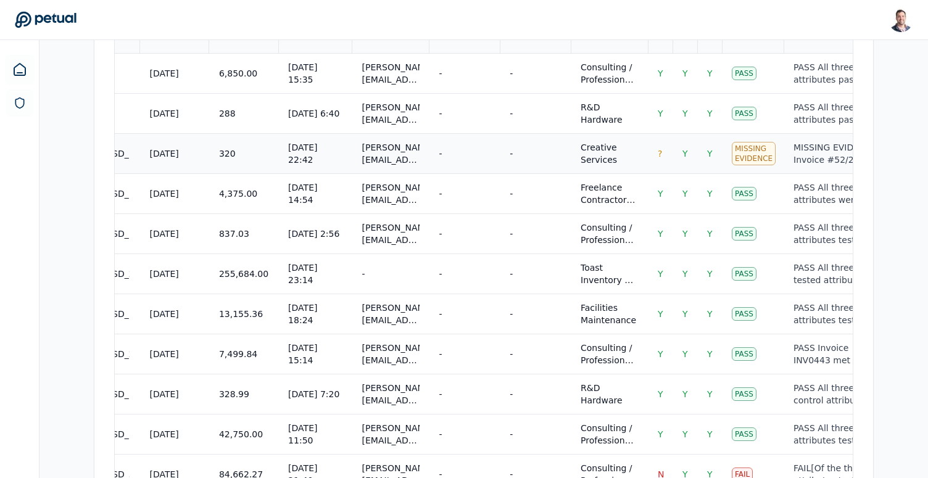
click at [500, 133] on td "-" at bounding box center [535, 153] width 71 height 40
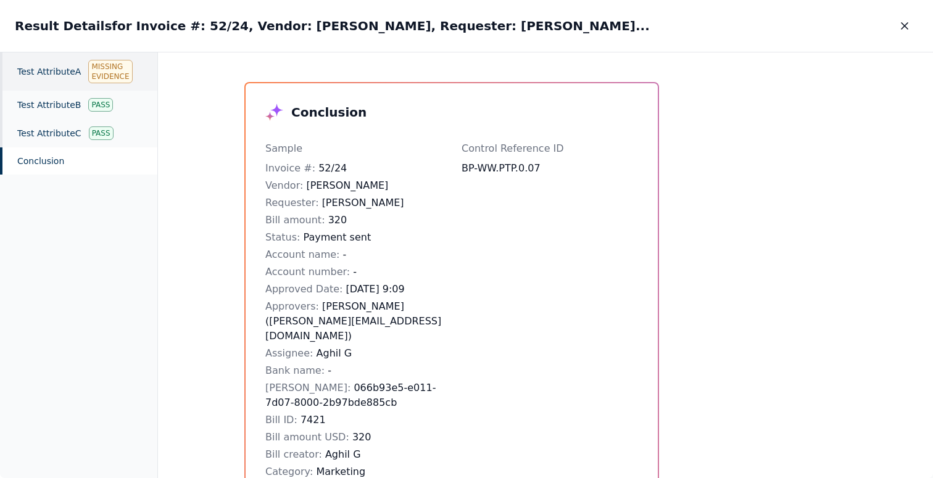
click at [70, 68] on div "Test Attribute A Missing Evidence" at bounding box center [78, 71] width 157 height 38
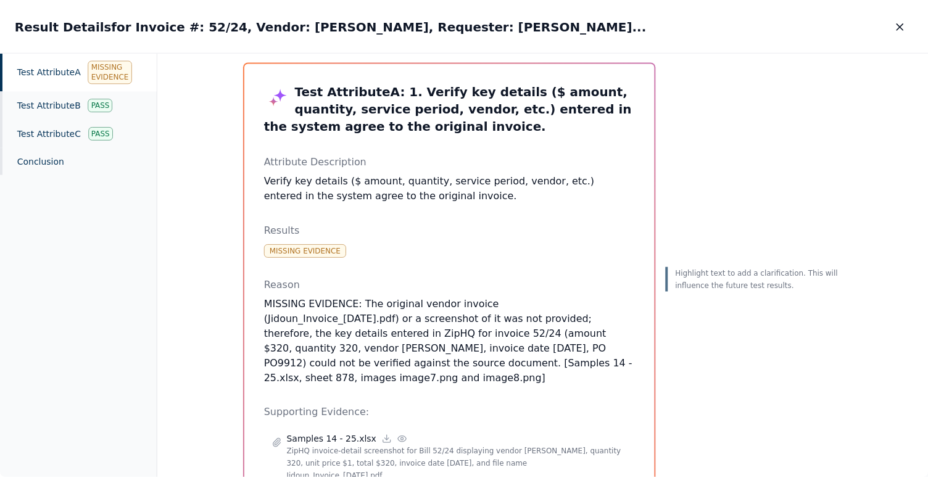
scroll to position [114, 0]
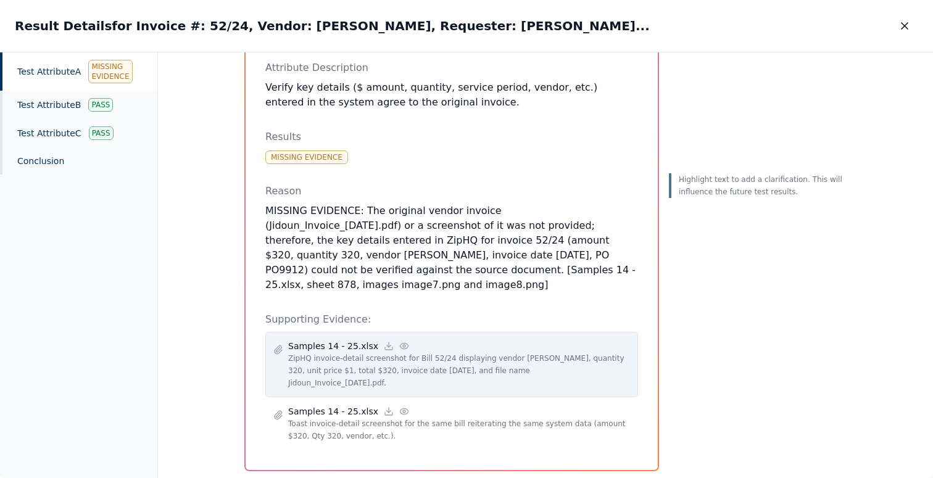
click at [399, 341] on icon at bounding box center [404, 346] width 10 height 10
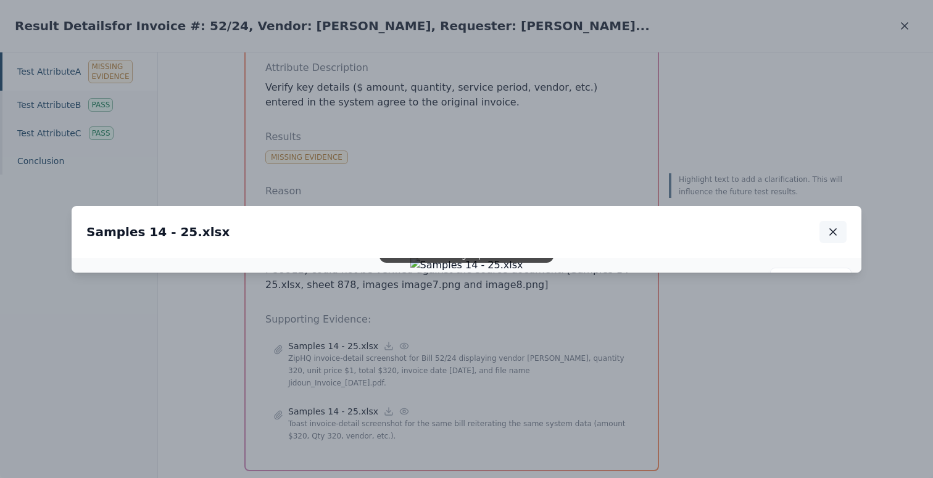
click at [833, 229] on icon "button" at bounding box center [833, 232] width 6 height 6
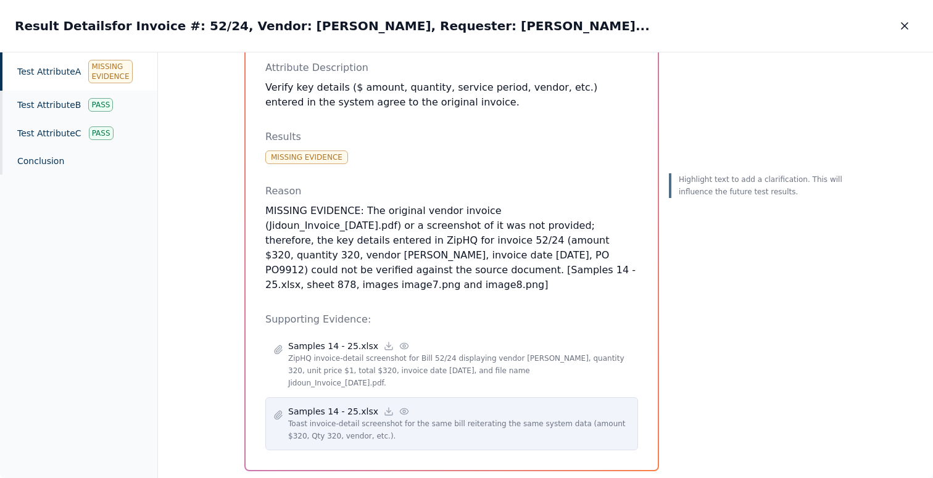
click at [398, 405] on div "Samples 14 - 25.xlsx" at bounding box center [459, 411] width 342 height 12
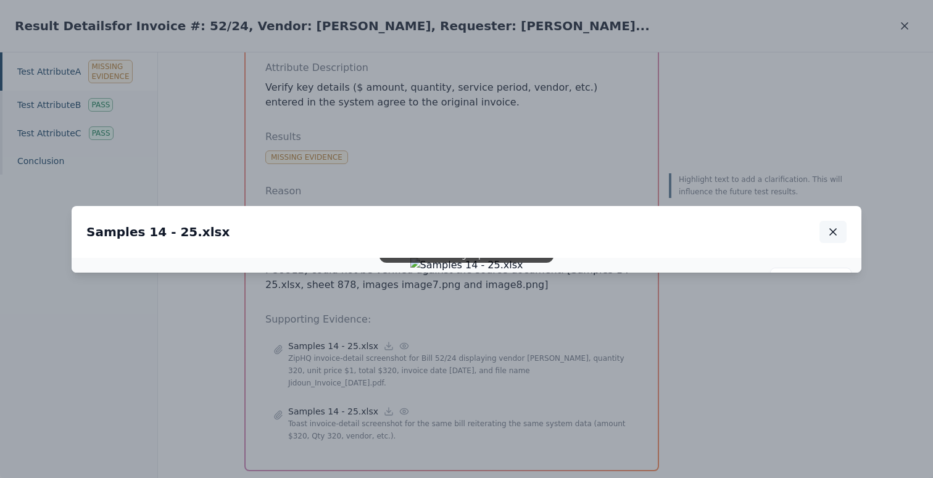
click at [827, 226] on icon "button" at bounding box center [832, 232] width 12 height 12
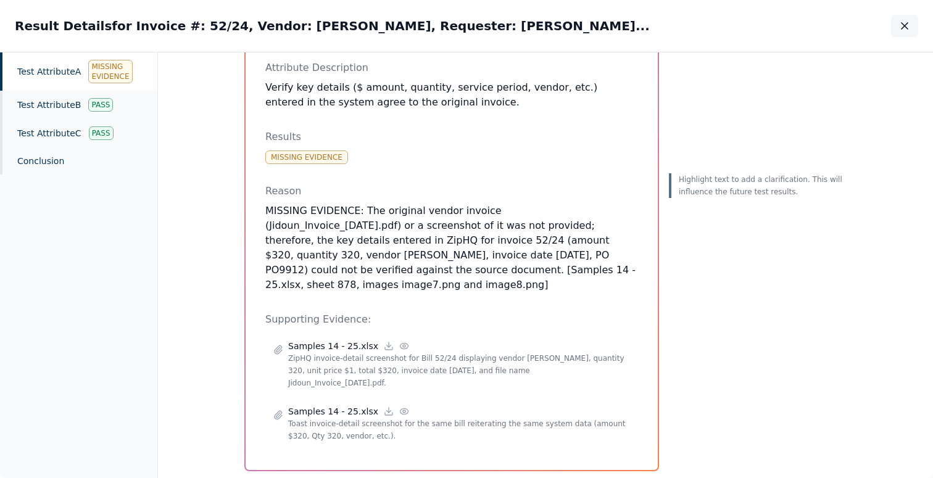
click at [907, 33] on button "button" at bounding box center [904, 26] width 27 height 22
